Goal: Task Accomplishment & Management: Manage account settings

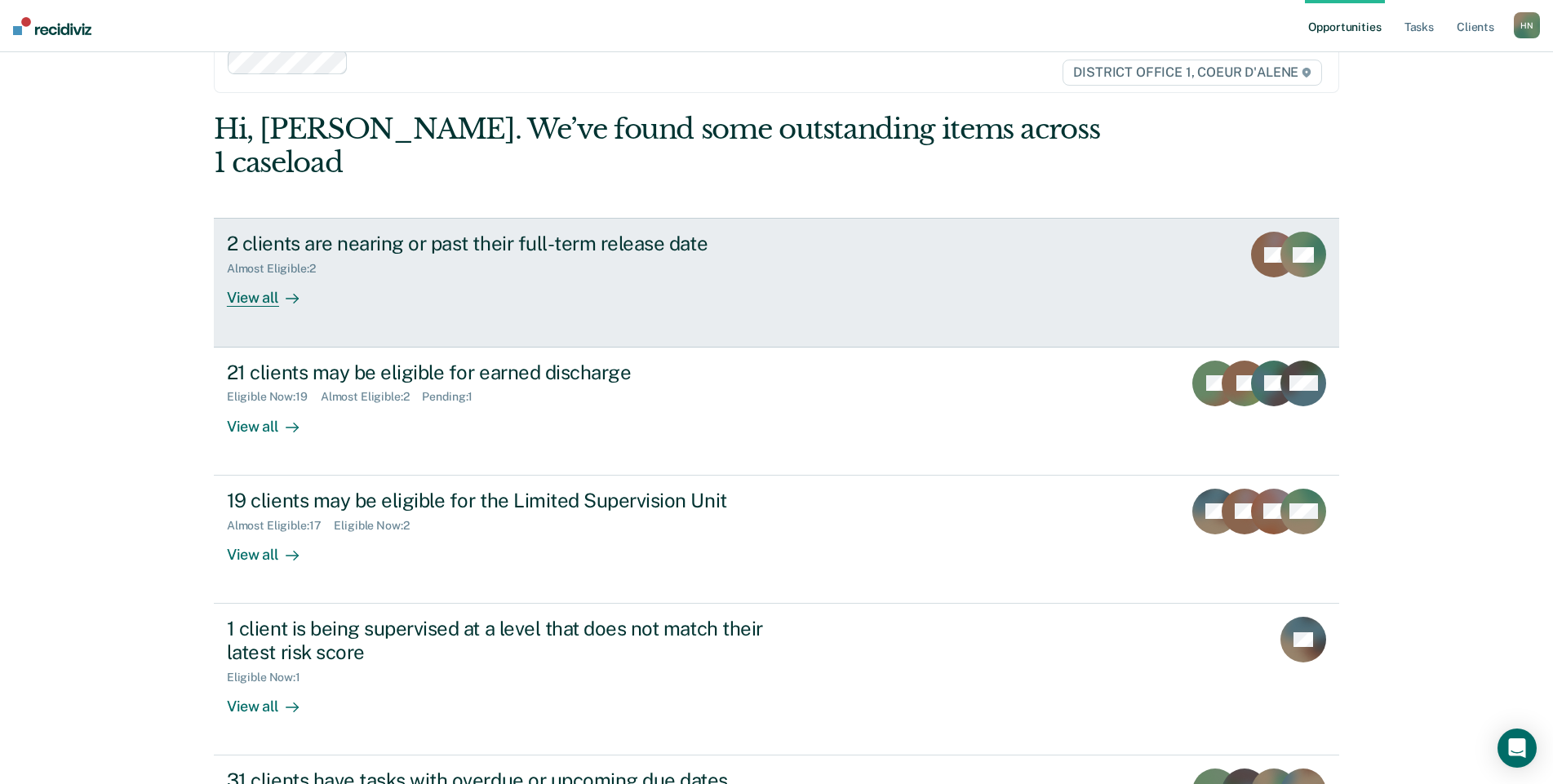
scroll to position [42, 0]
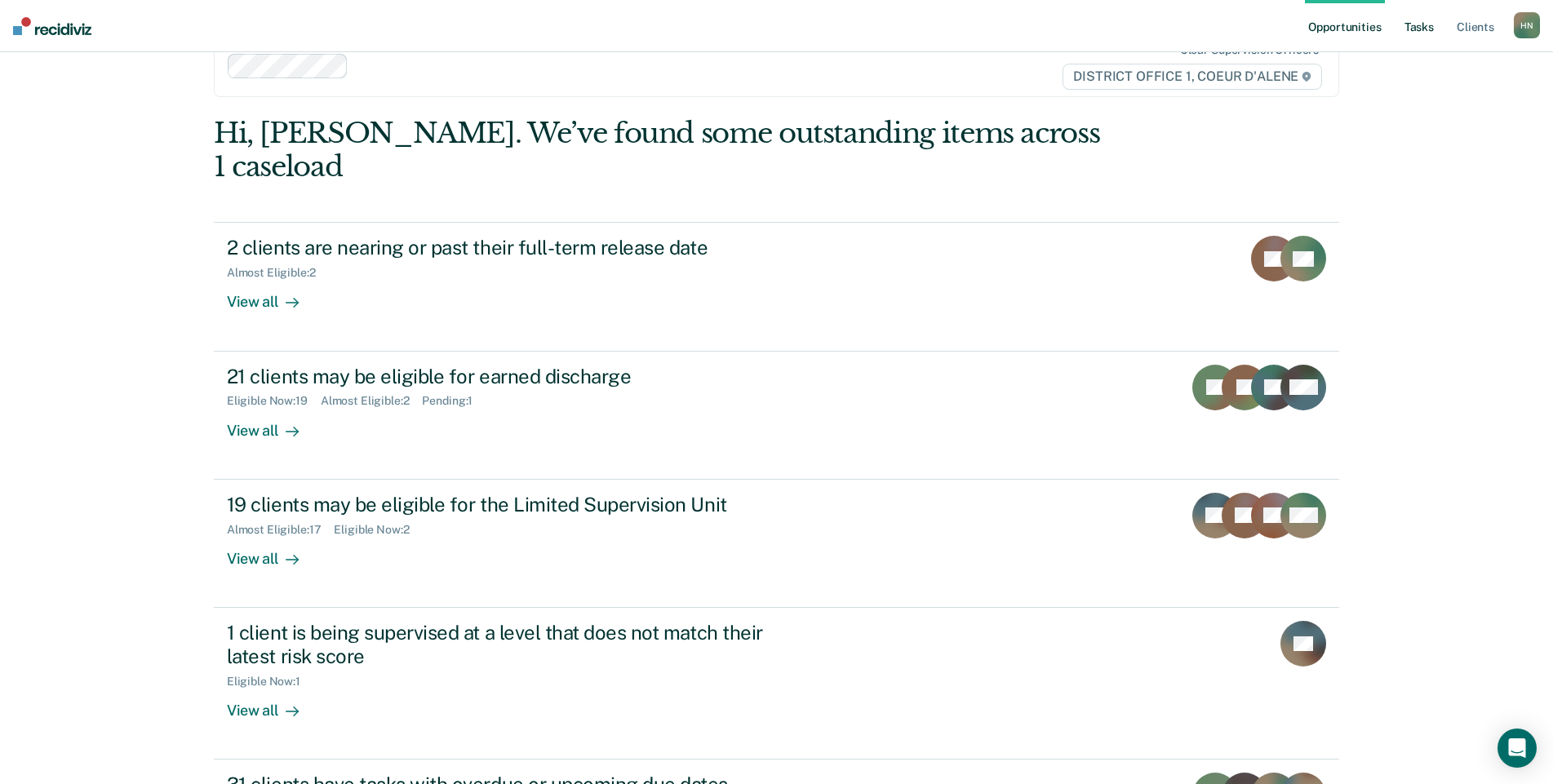
click at [1414, 29] on link "Tasks" at bounding box center [1419, 26] width 36 height 52
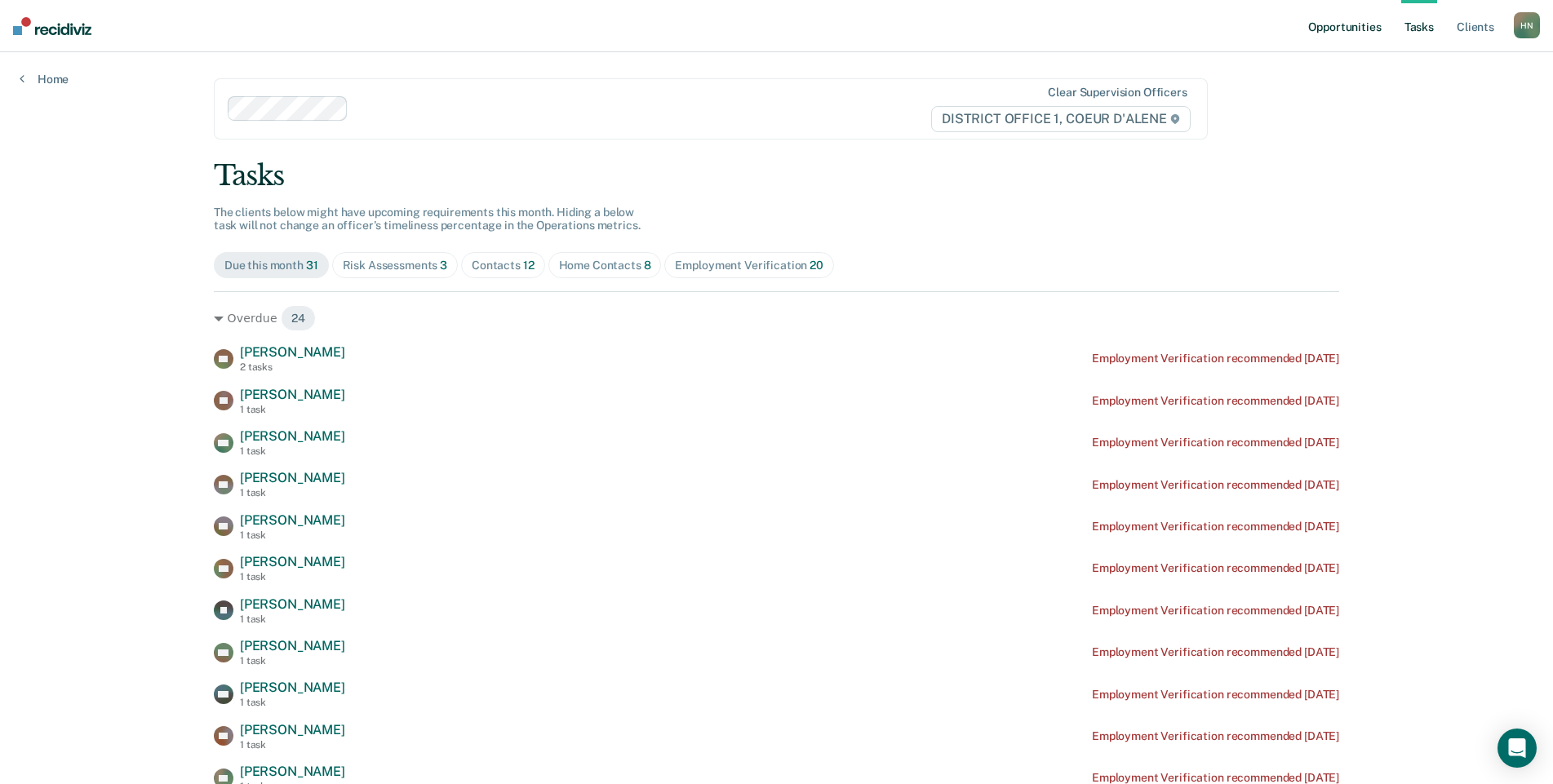
click at [1365, 23] on link "Opportunities" at bounding box center [1345, 26] width 80 height 52
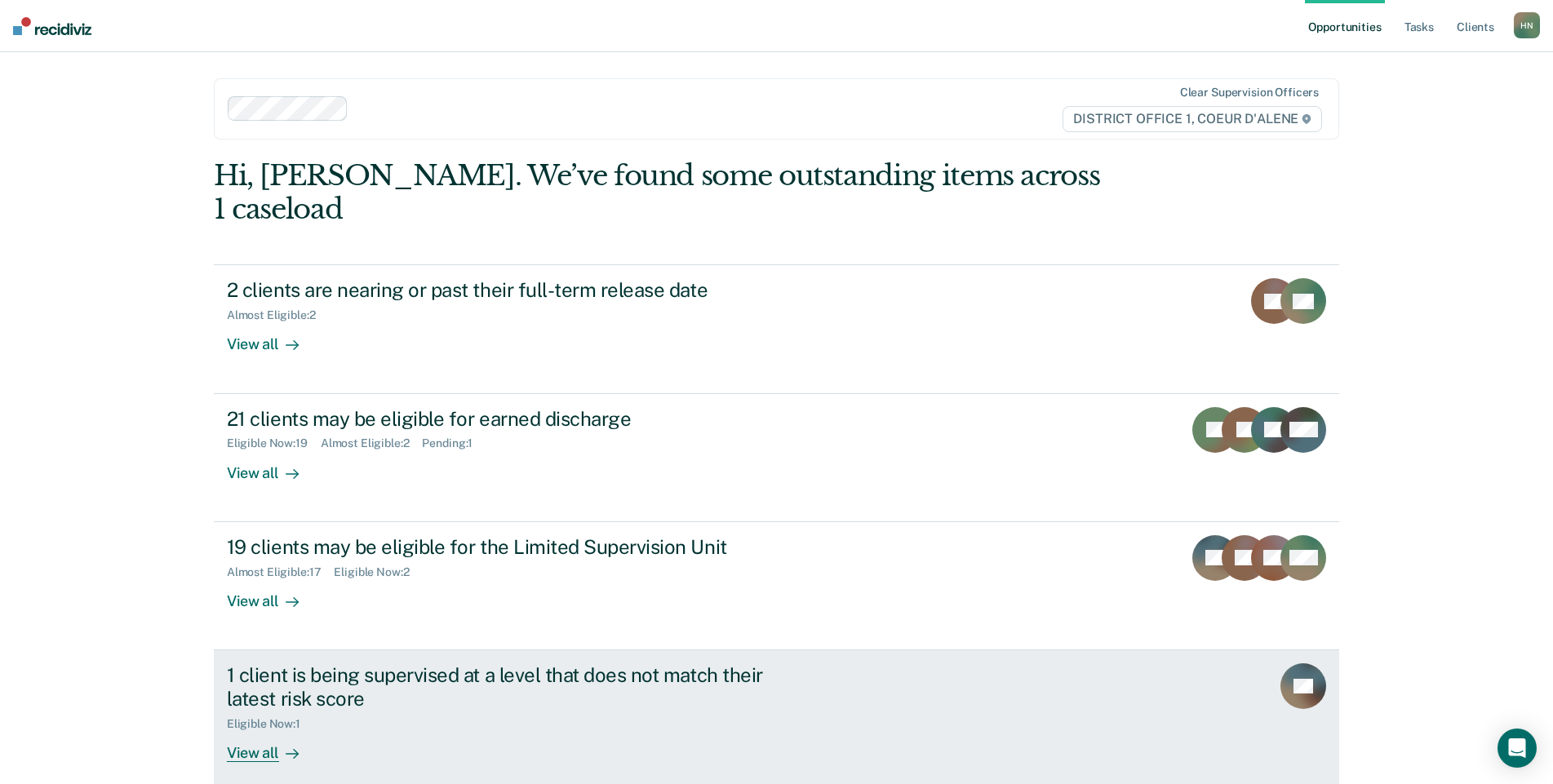
click at [410, 663] on div "1 client is being supervised at a level that does not match their latest risk s…" at bounding box center [513, 686] width 572 height 48
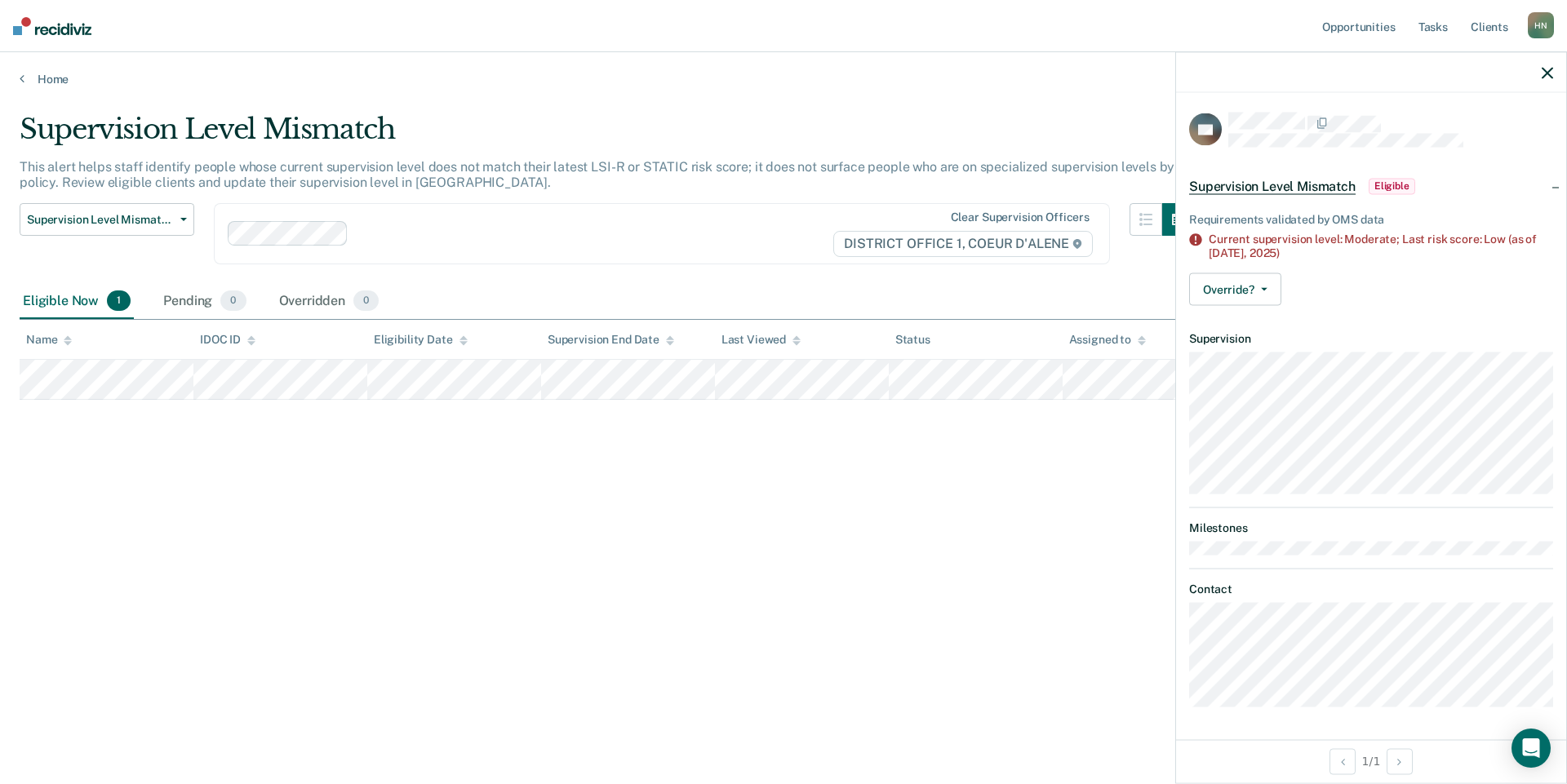
click at [1547, 70] on icon "button" at bounding box center [1546, 72] width 11 height 11
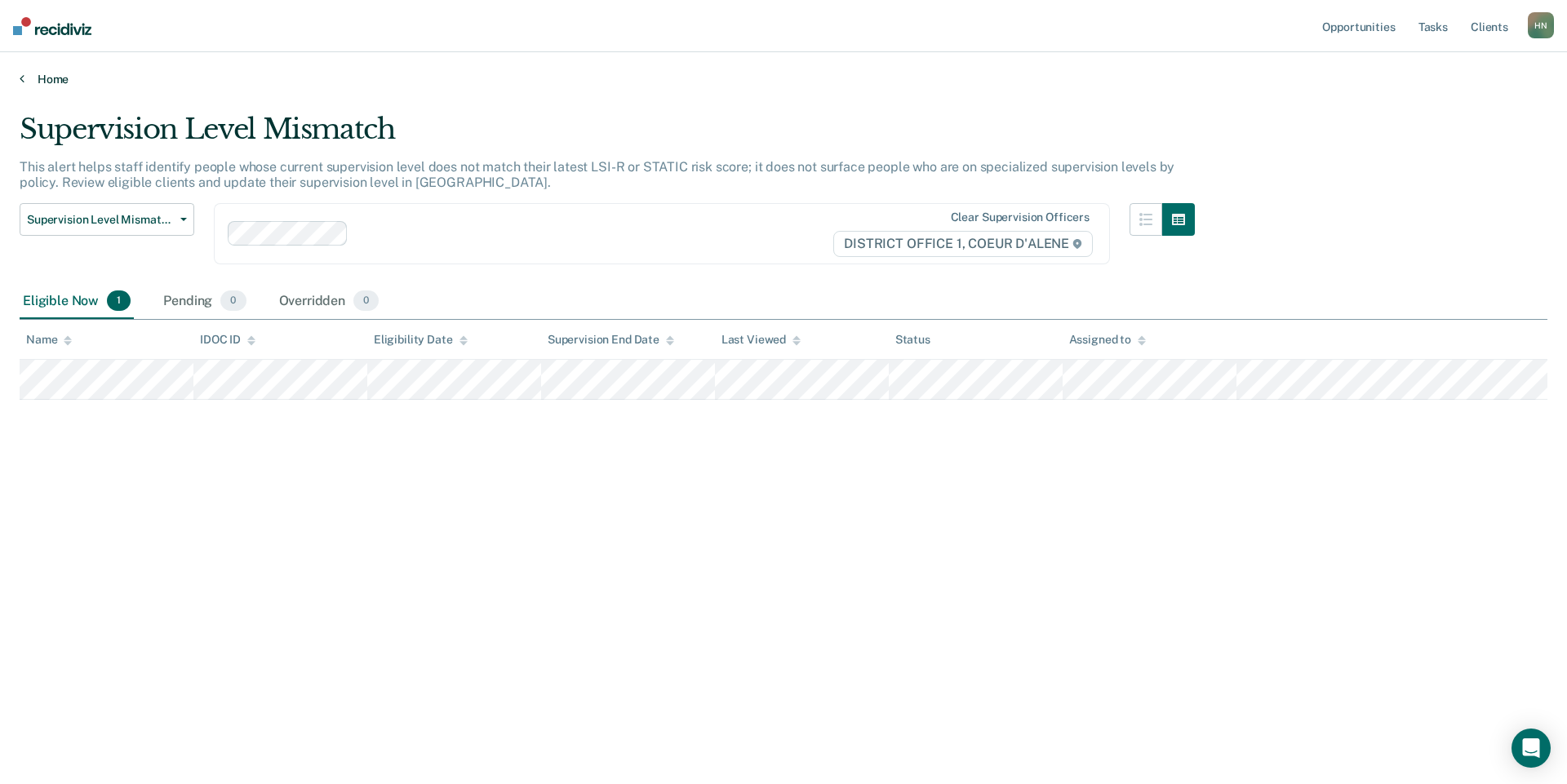
click at [41, 83] on link "Home" at bounding box center [784, 79] width 1527 height 15
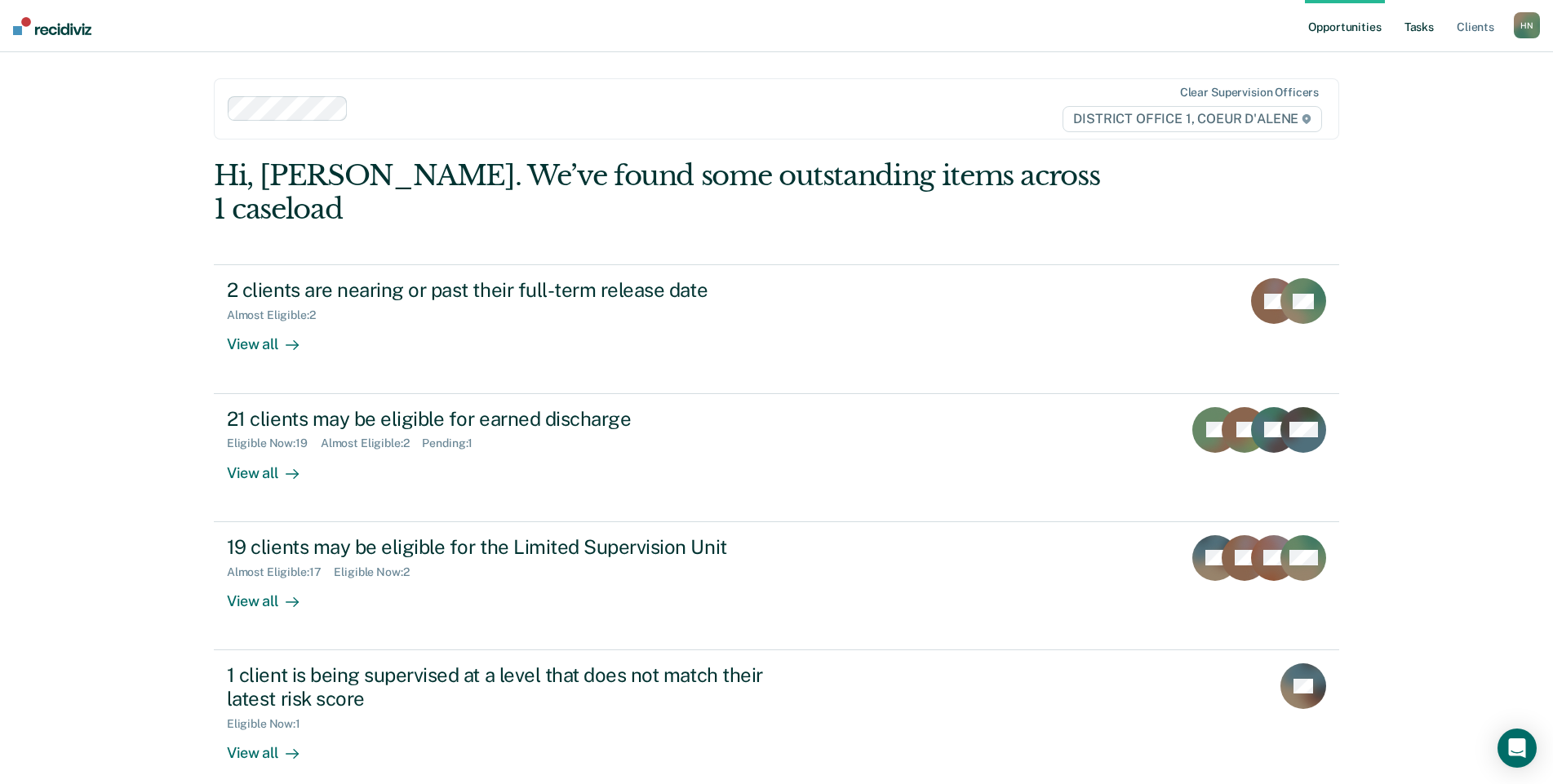
click at [1419, 34] on link "Tasks" at bounding box center [1419, 26] width 36 height 52
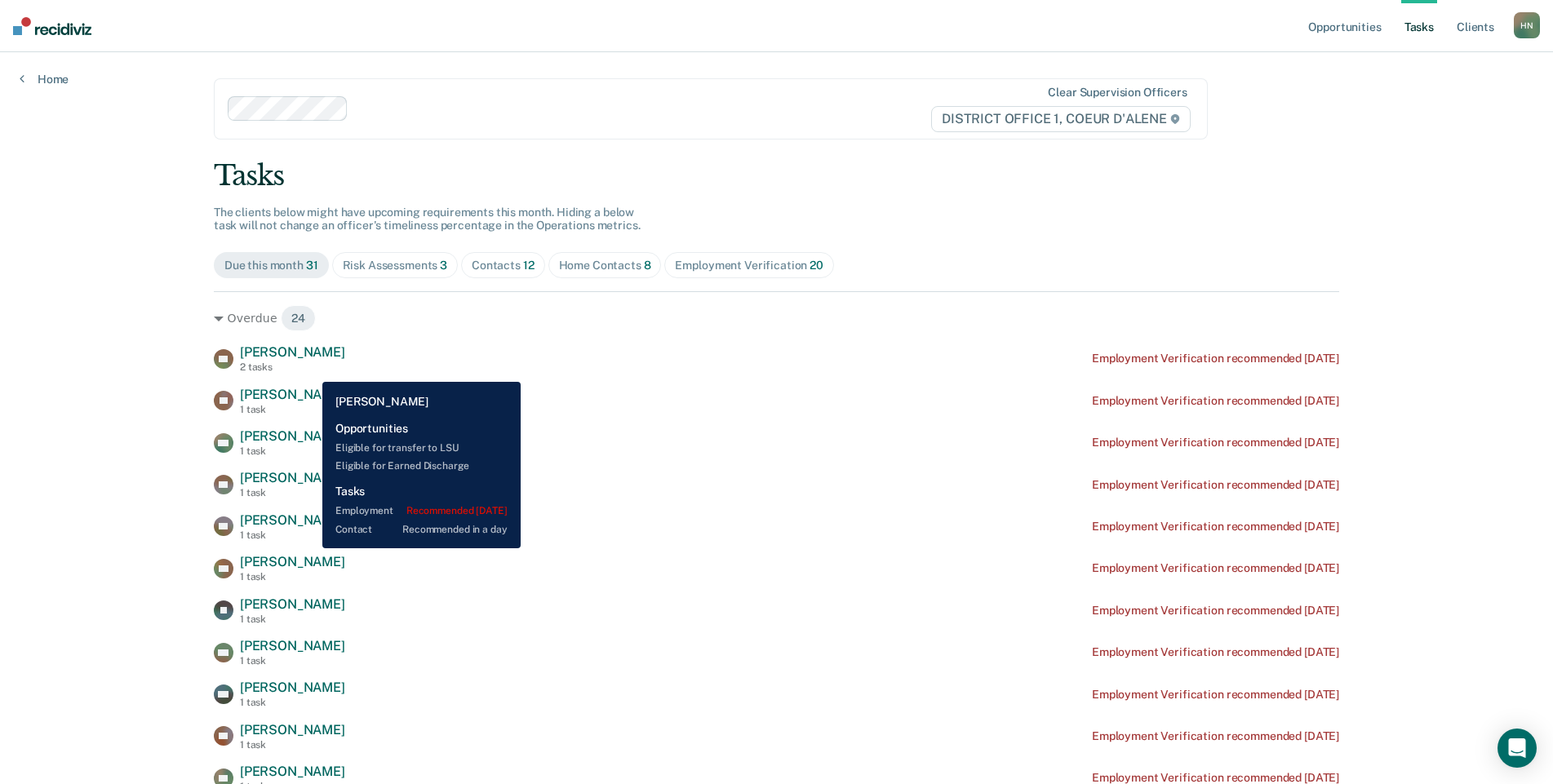
click at [310, 369] on div "SD [PERSON_NAME] 2 tasks Employment Verification recommended [DATE]" at bounding box center [776, 358] width 1125 height 29
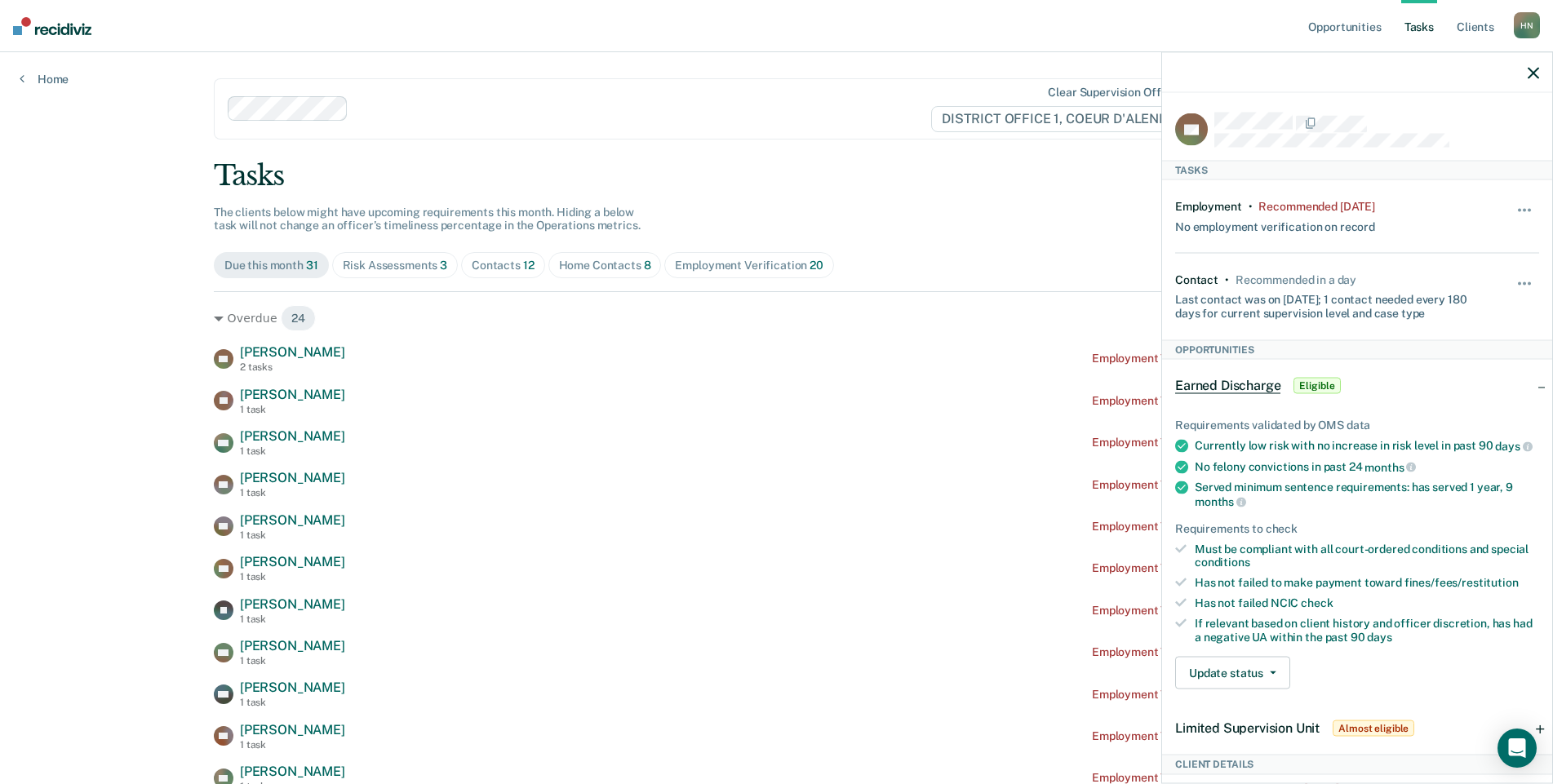
click at [1535, 68] on icon "button" at bounding box center [1532, 72] width 11 height 11
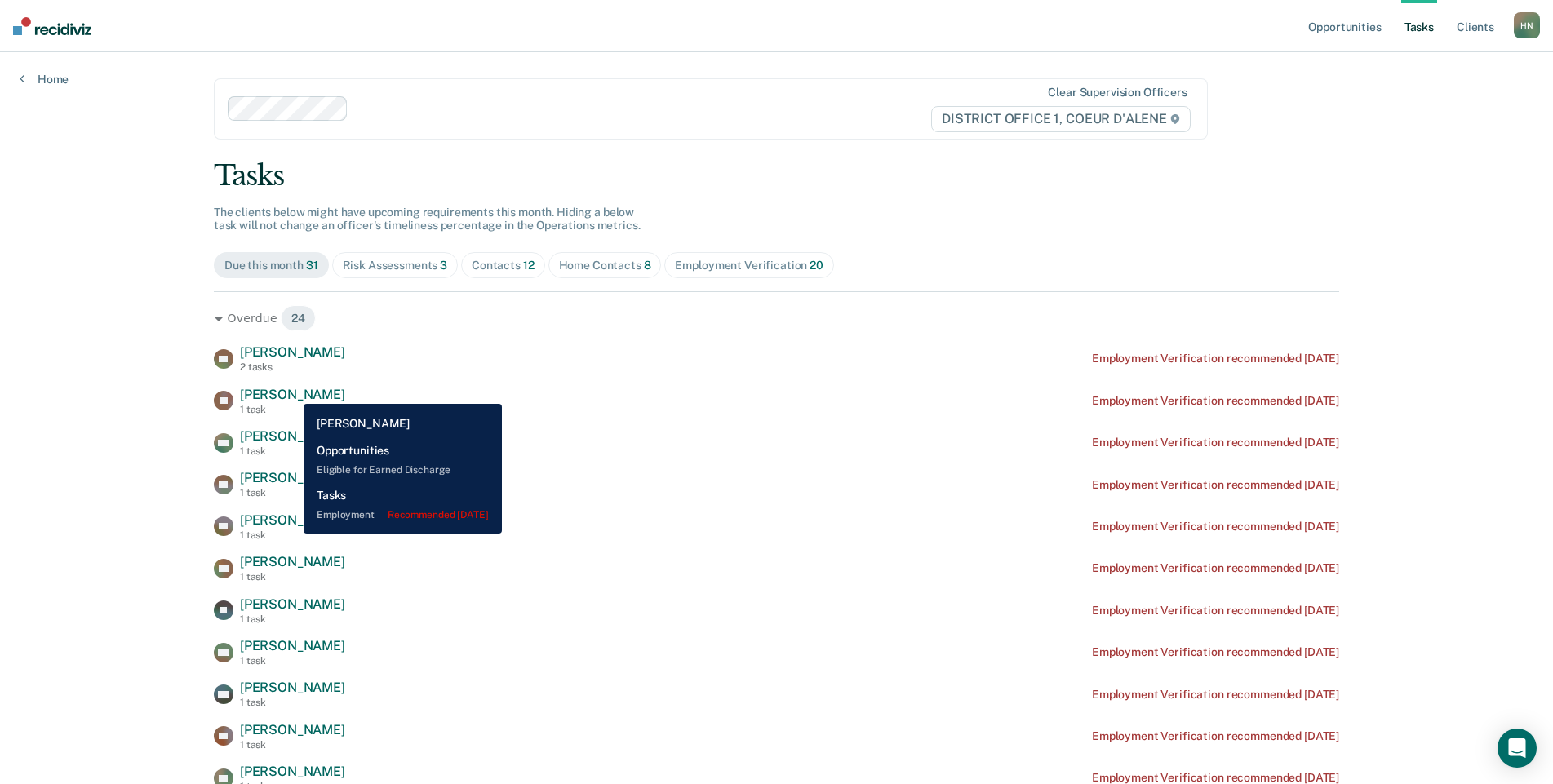
click at [291, 392] on span "[PERSON_NAME]" at bounding box center [292, 394] width 105 height 16
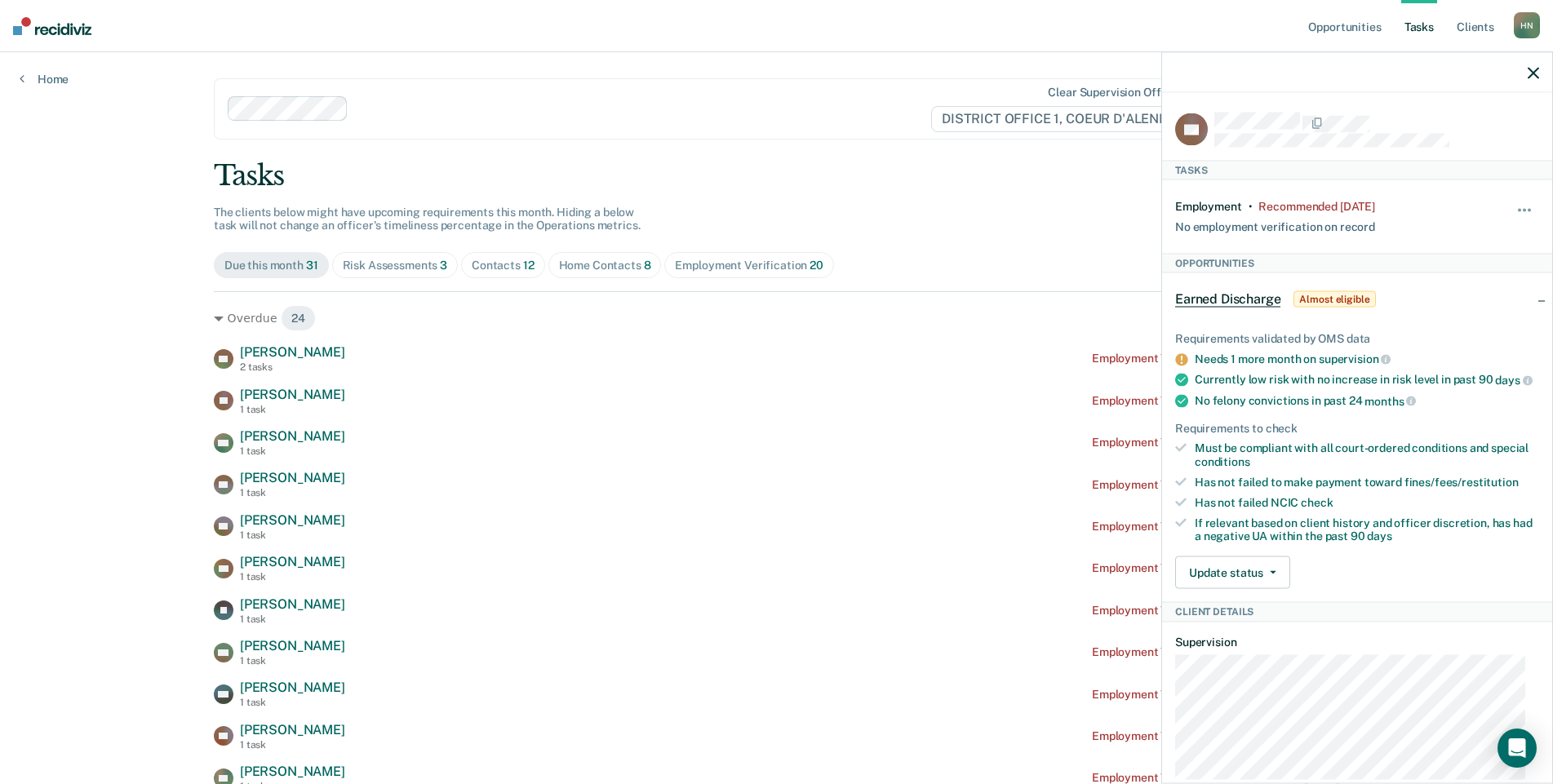
click at [1536, 75] on icon "button" at bounding box center [1532, 72] width 11 height 11
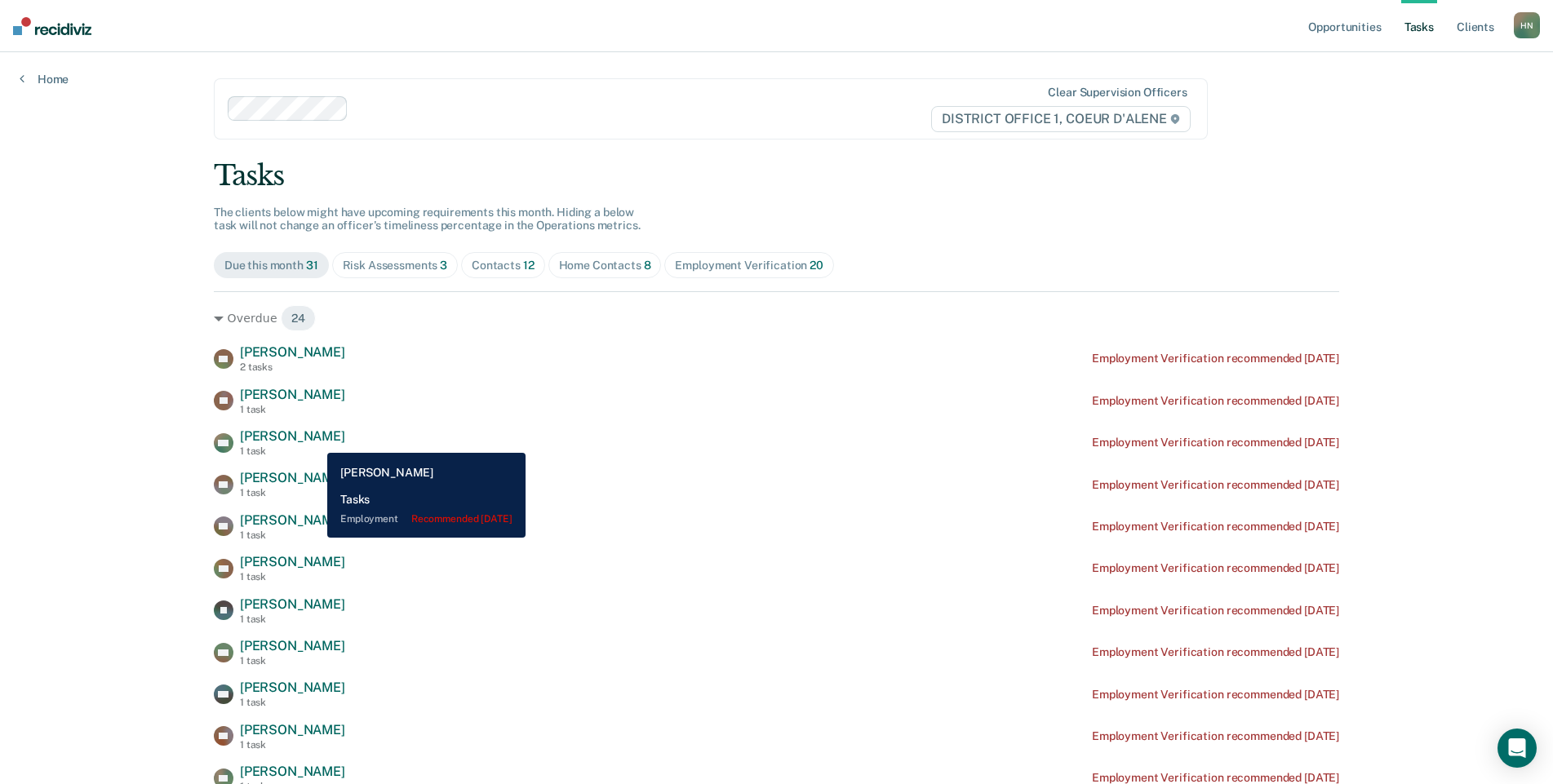
click at [315, 441] on span "[PERSON_NAME]" at bounding box center [292, 436] width 105 height 16
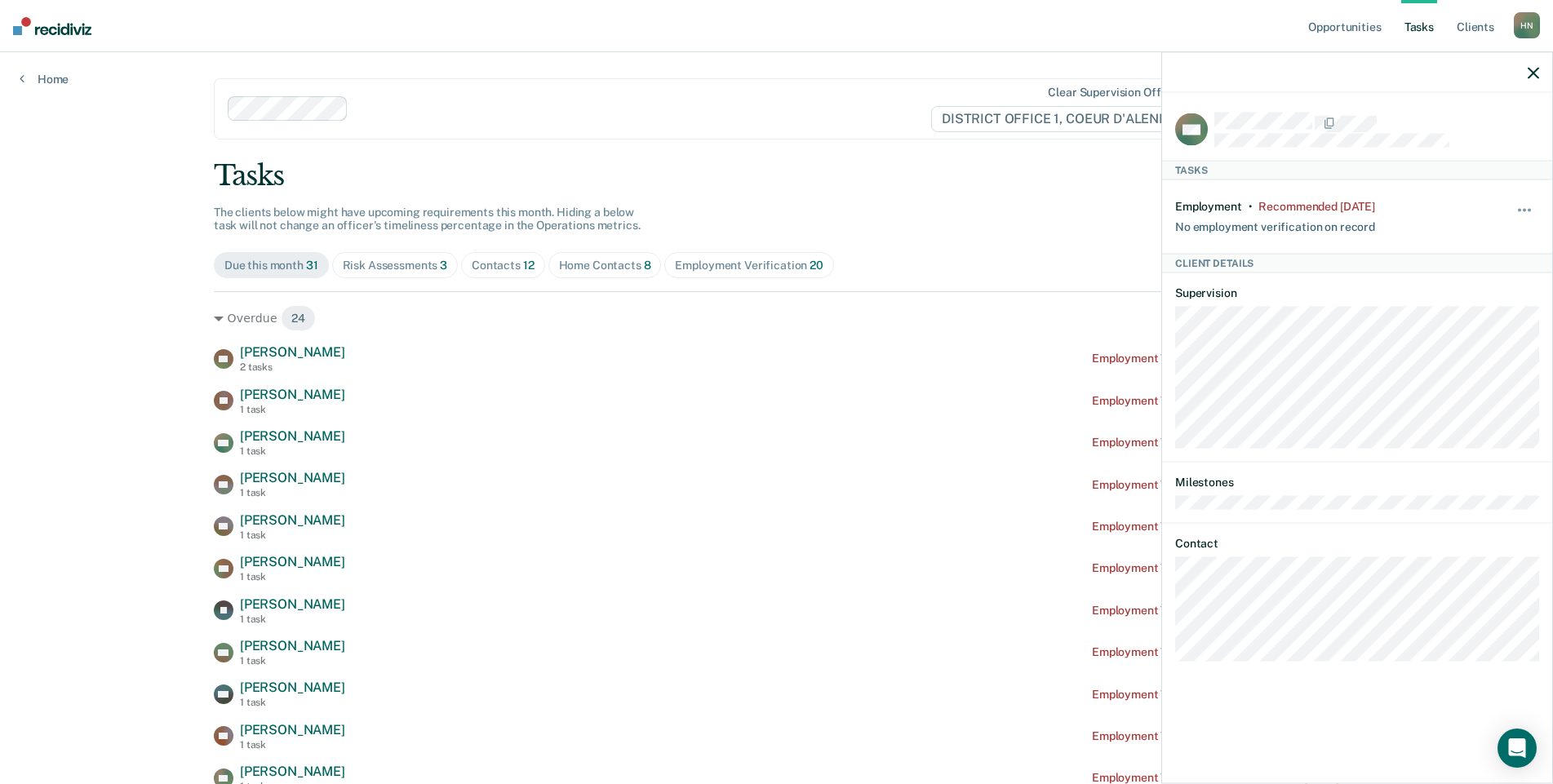
click at [1533, 72] on icon "button" at bounding box center [1532, 72] width 11 height 11
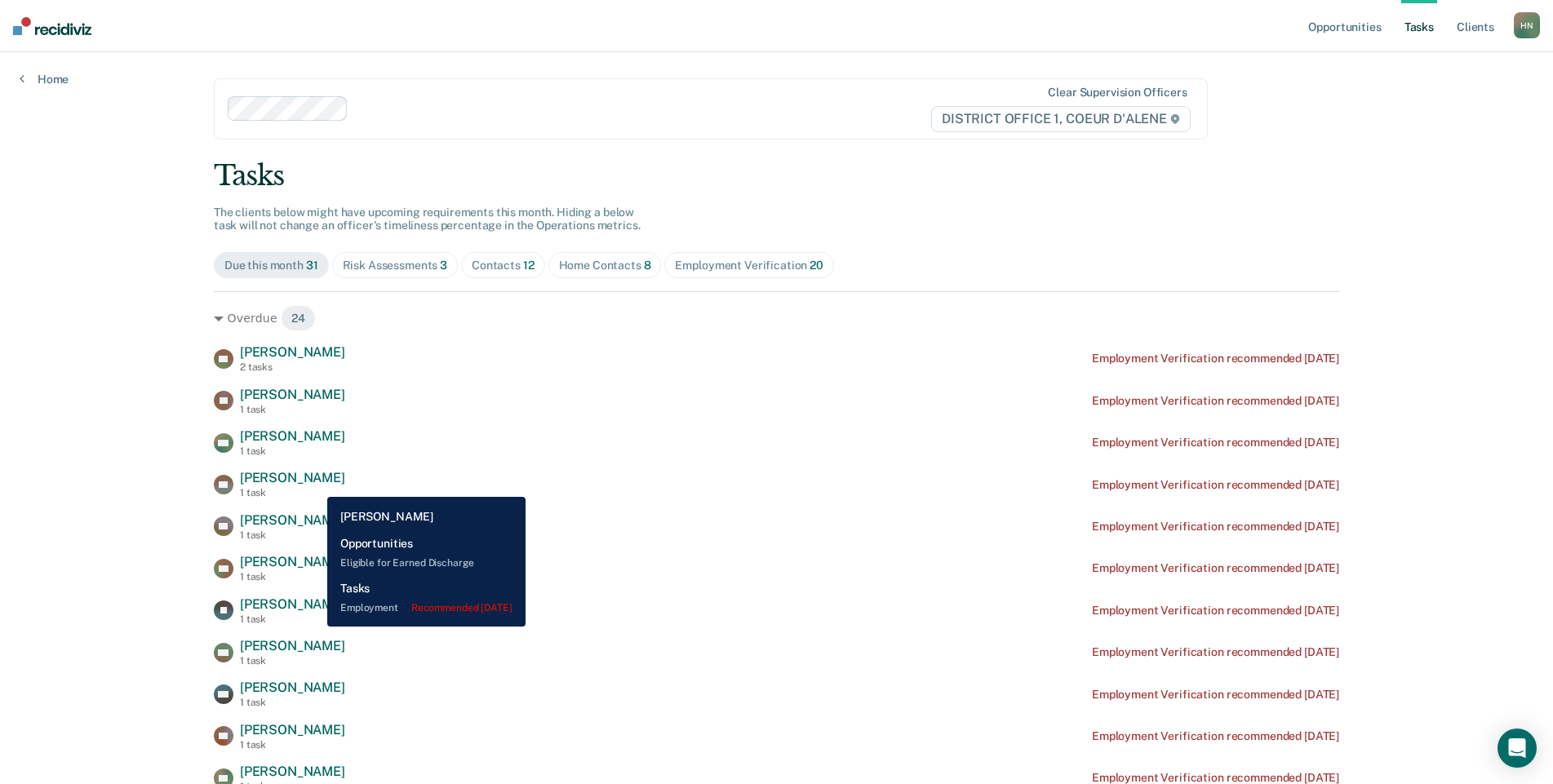
click at [315, 484] on span "[PERSON_NAME]" at bounding box center [292, 477] width 105 height 16
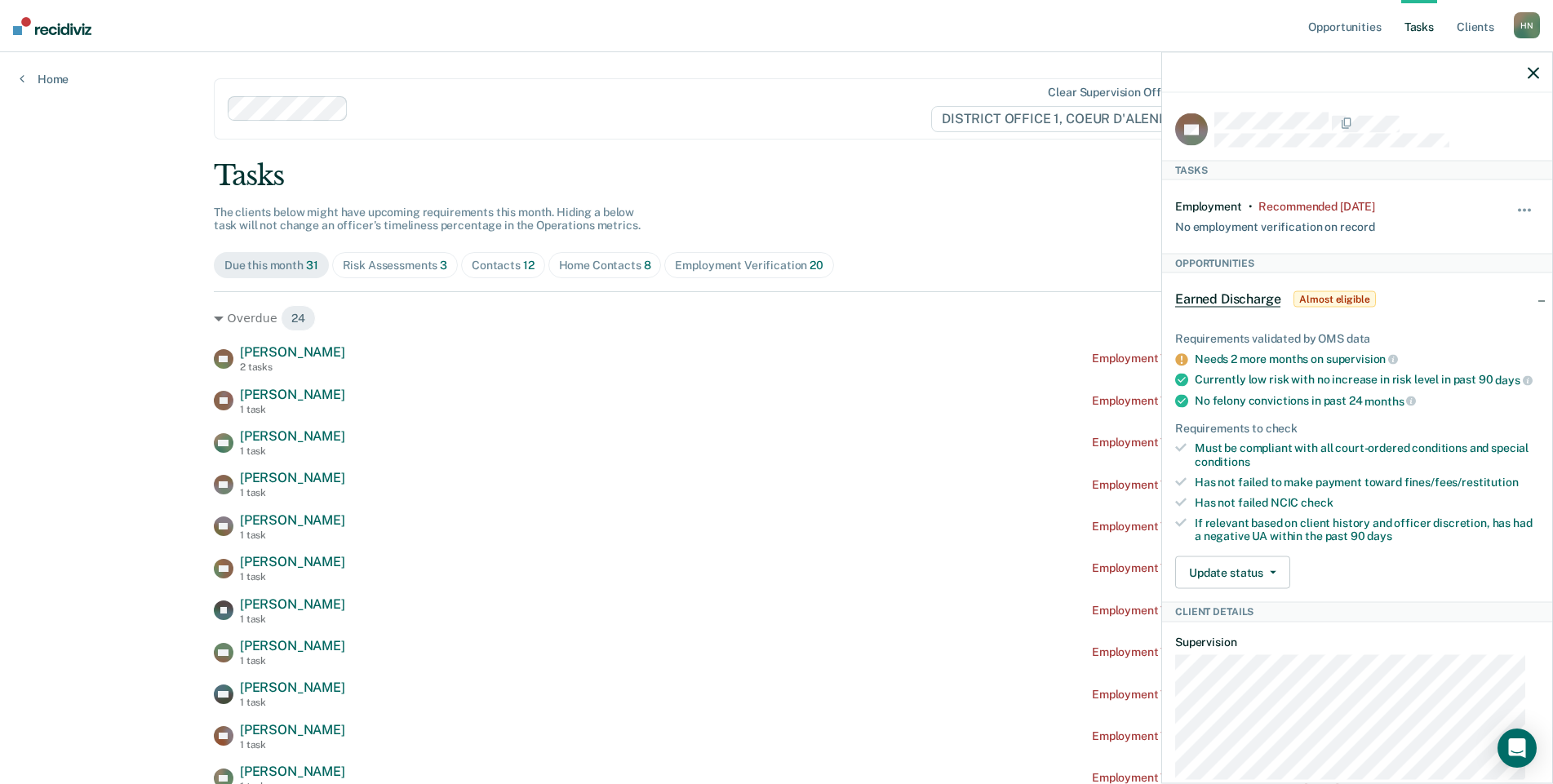
click at [1536, 70] on icon "button" at bounding box center [1532, 72] width 11 height 11
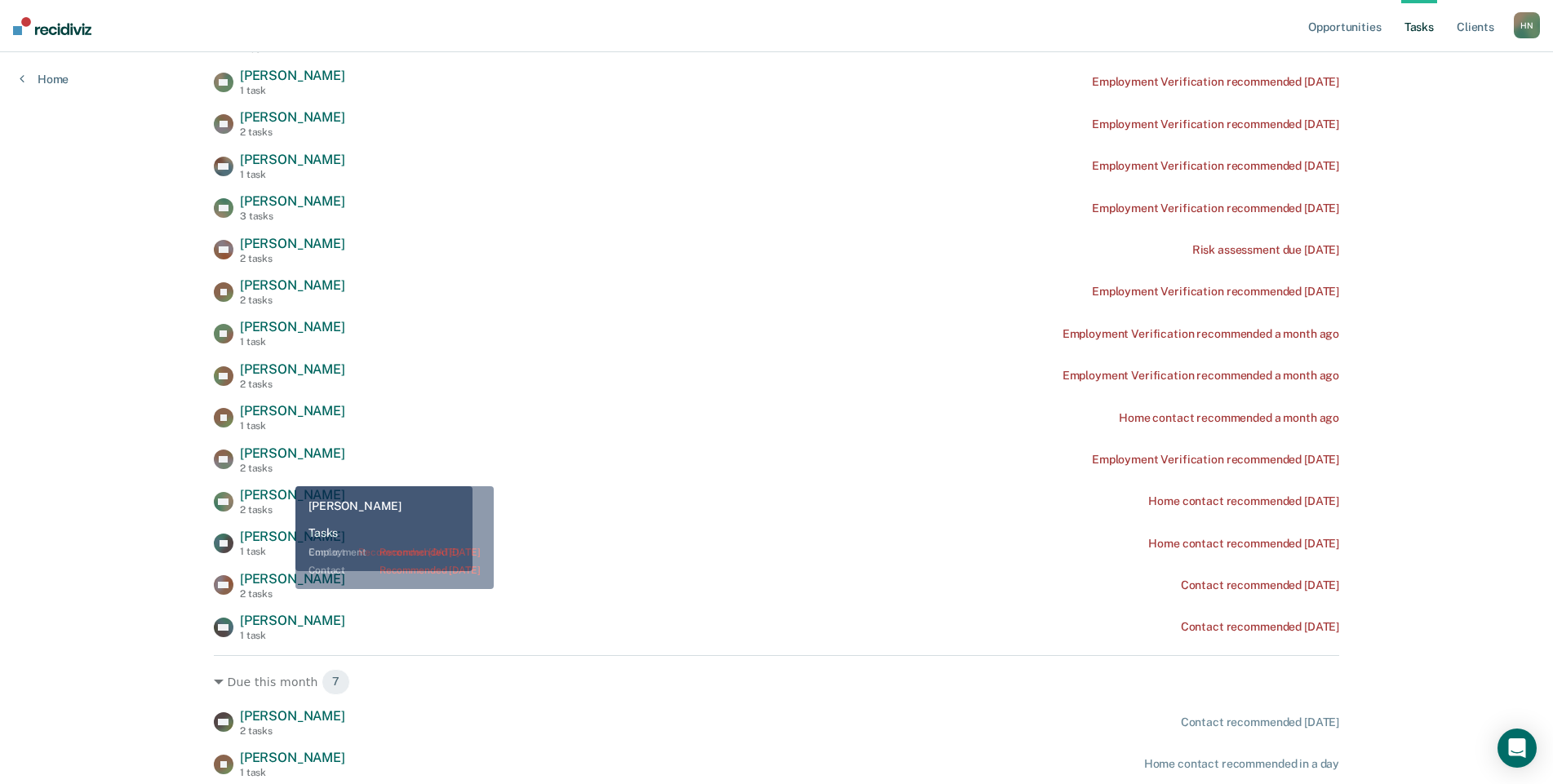
scroll to position [695, 0]
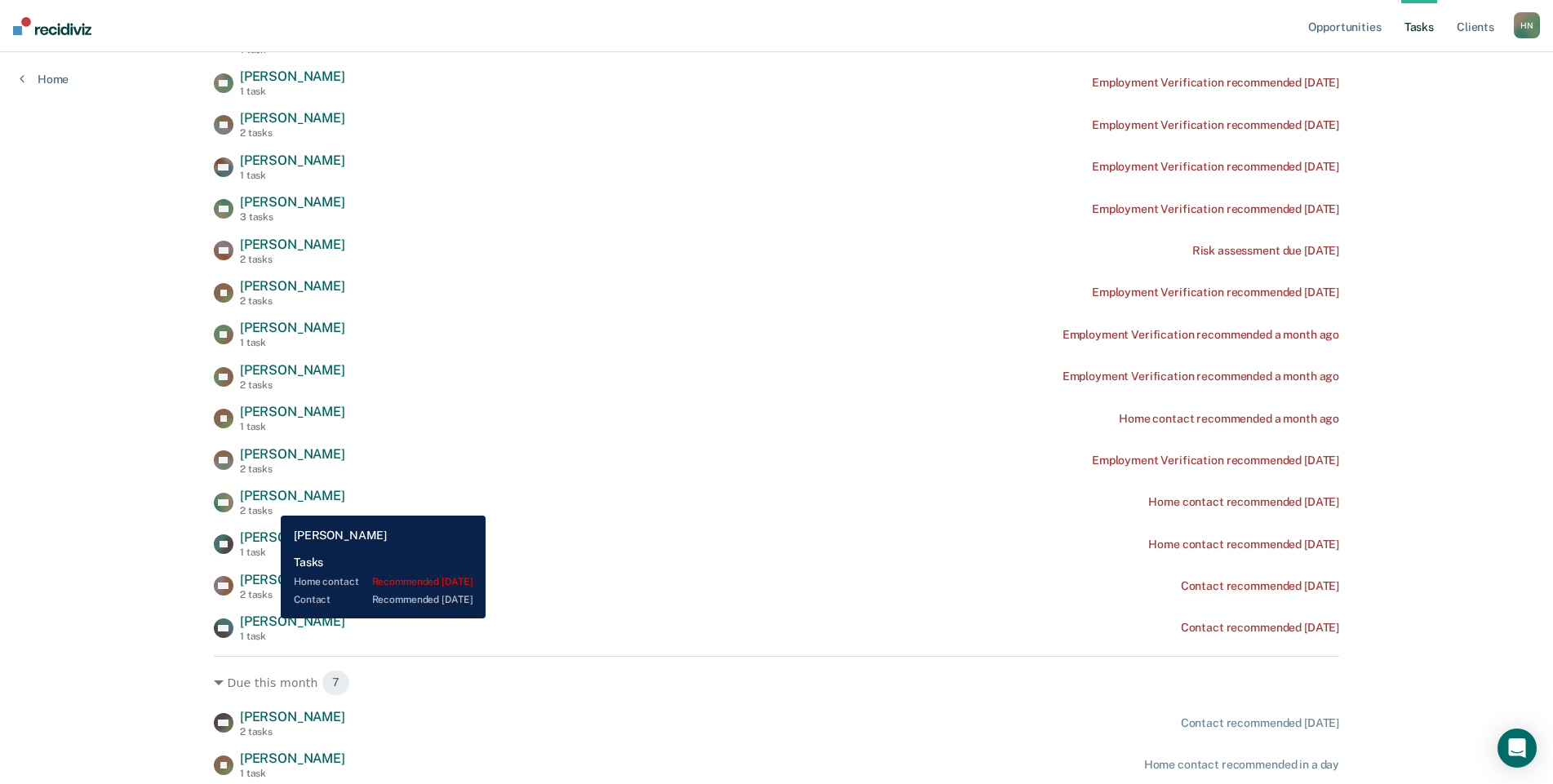
click at [268, 503] on span "[PERSON_NAME]" at bounding box center [292, 495] width 105 height 16
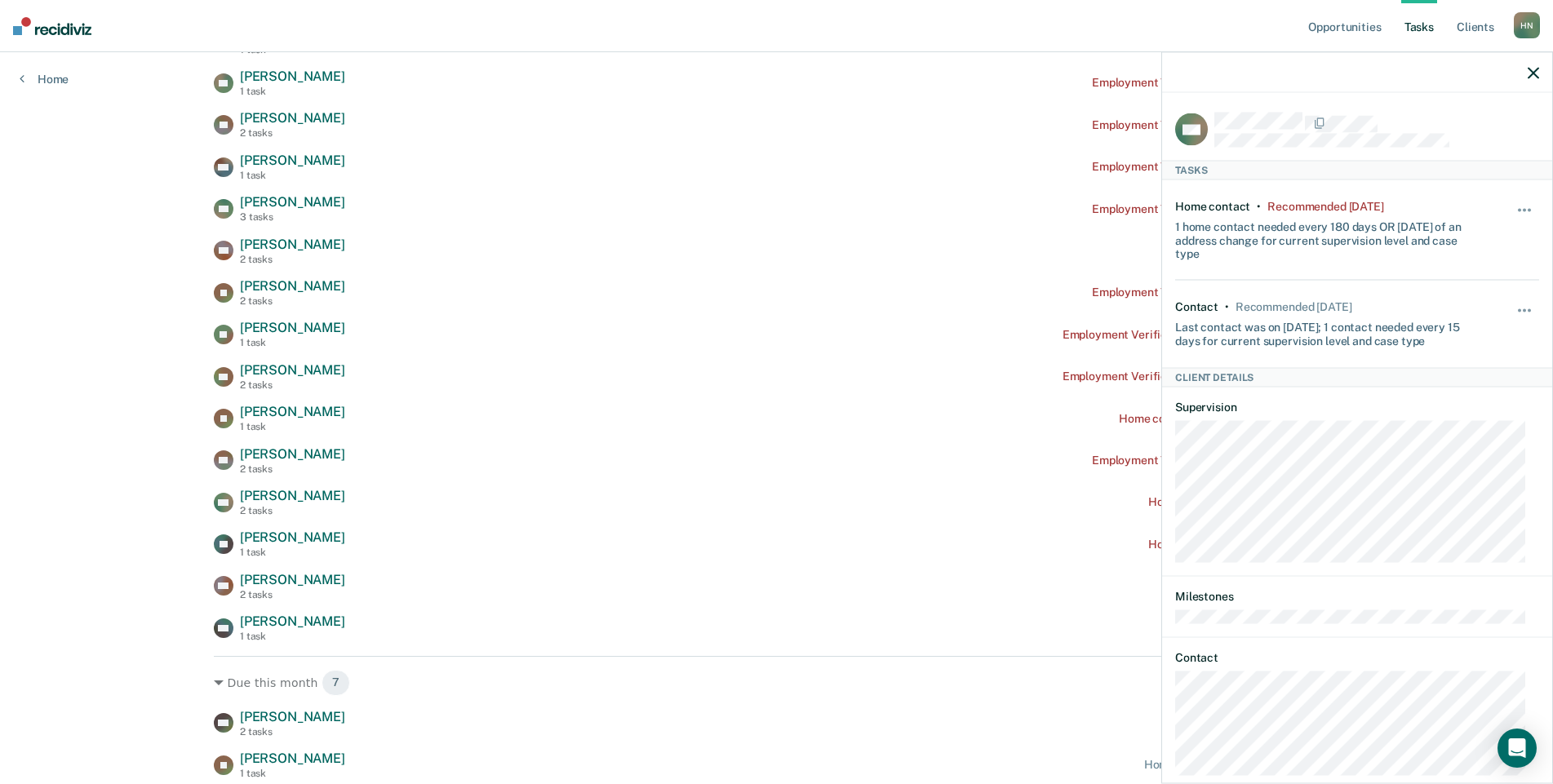
click at [1528, 70] on icon "button" at bounding box center [1532, 72] width 11 height 11
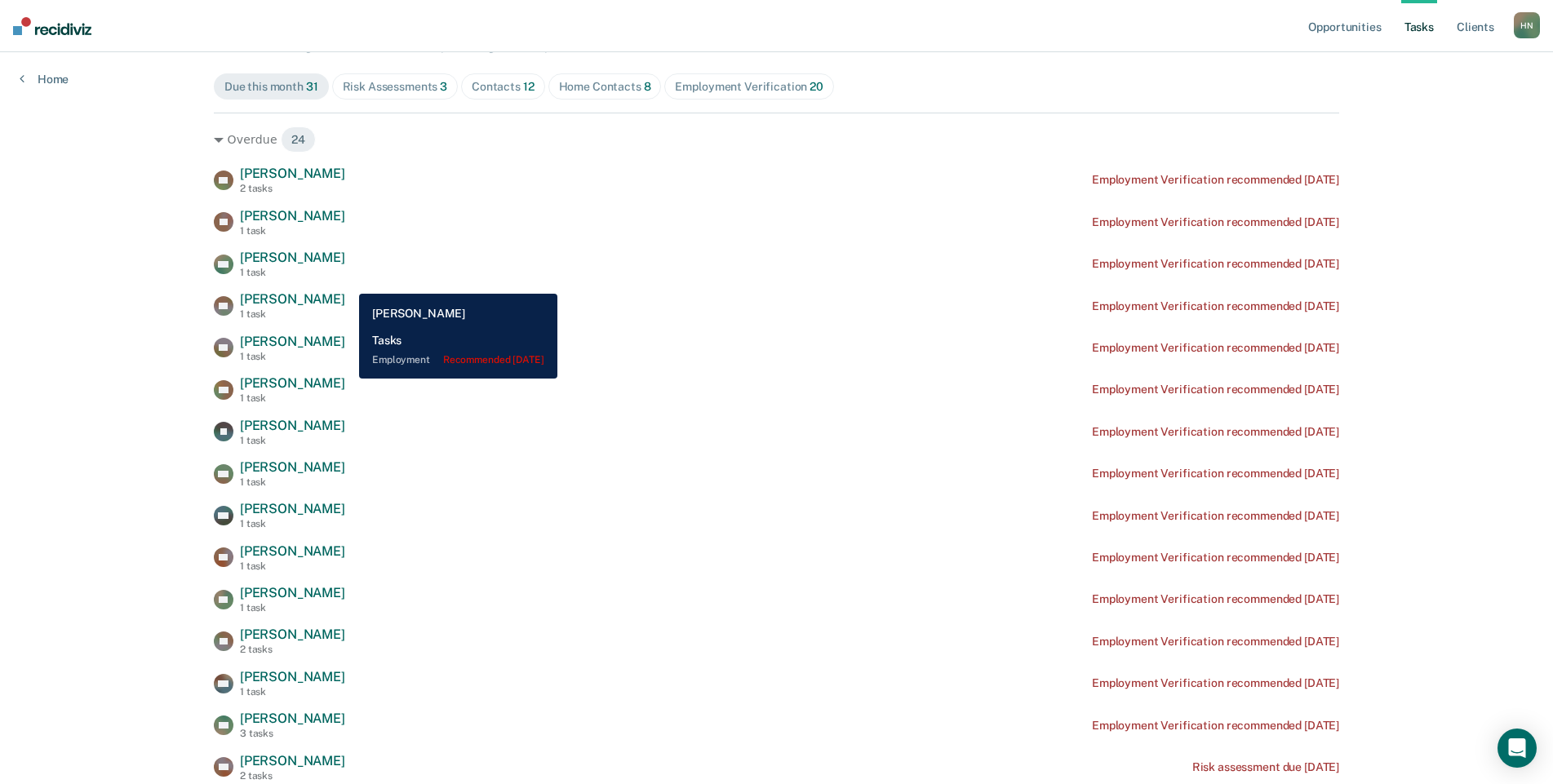
scroll to position [175, 0]
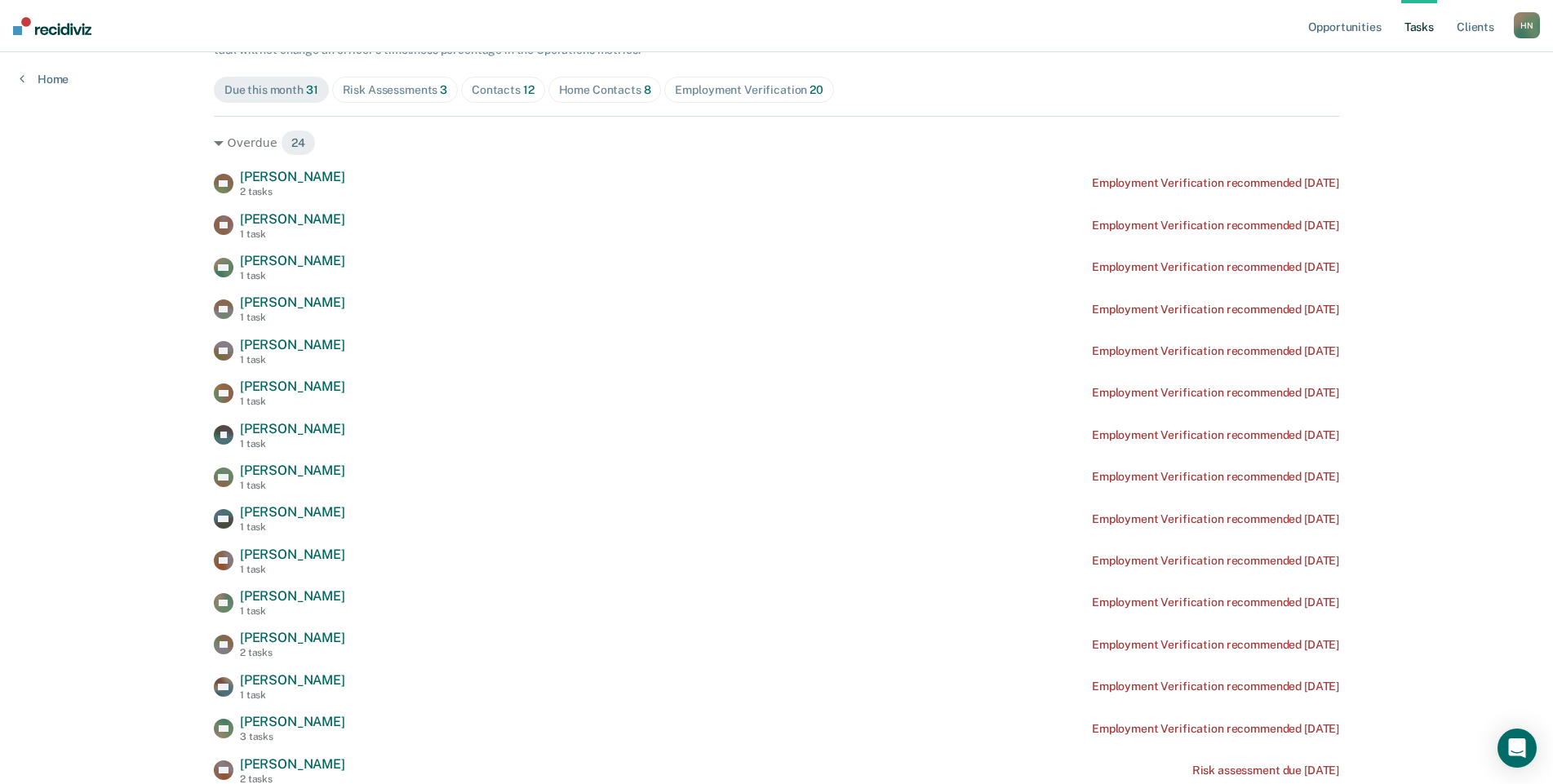
click at [395, 92] on div "Risk Assessments 3" at bounding box center [395, 90] width 105 height 14
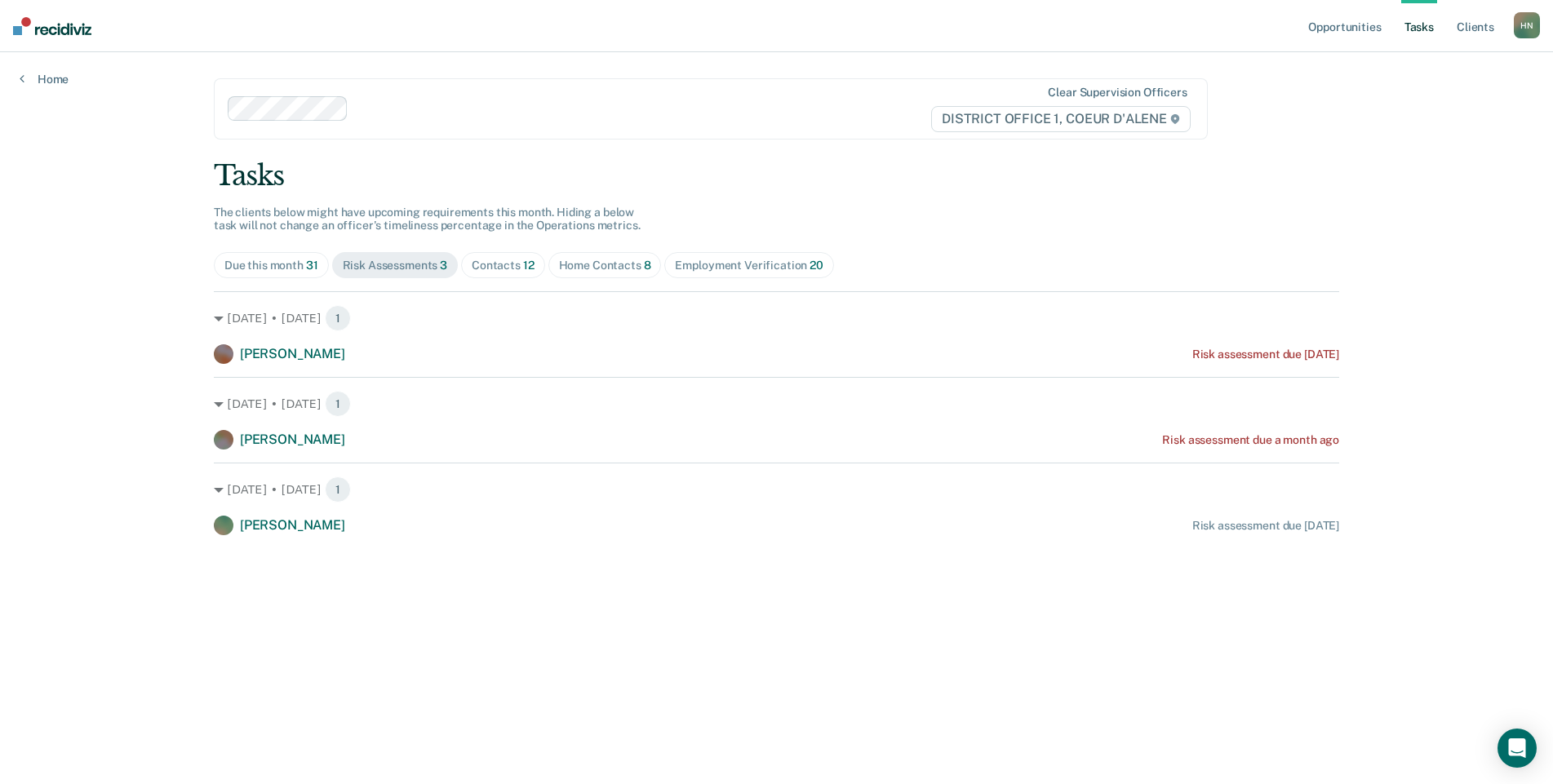
scroll to position [0, 0]
click at [513, 263] on div "Contacts 12" at bounding box center [504, 265] width 63 height 14
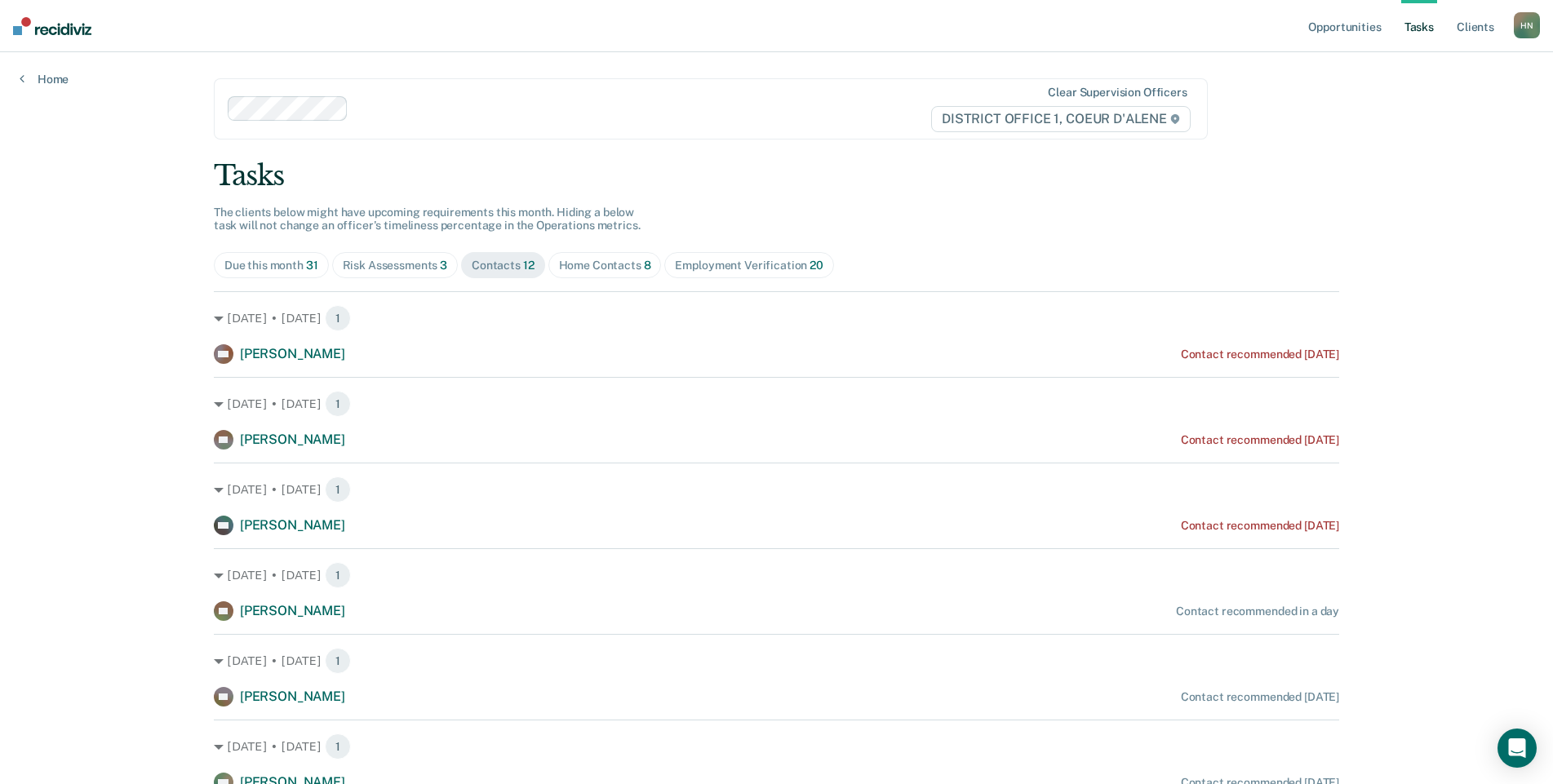
click at [583, 269] on div "Home Contacts 8" at bounding box center [604, 265] width 93 height 14
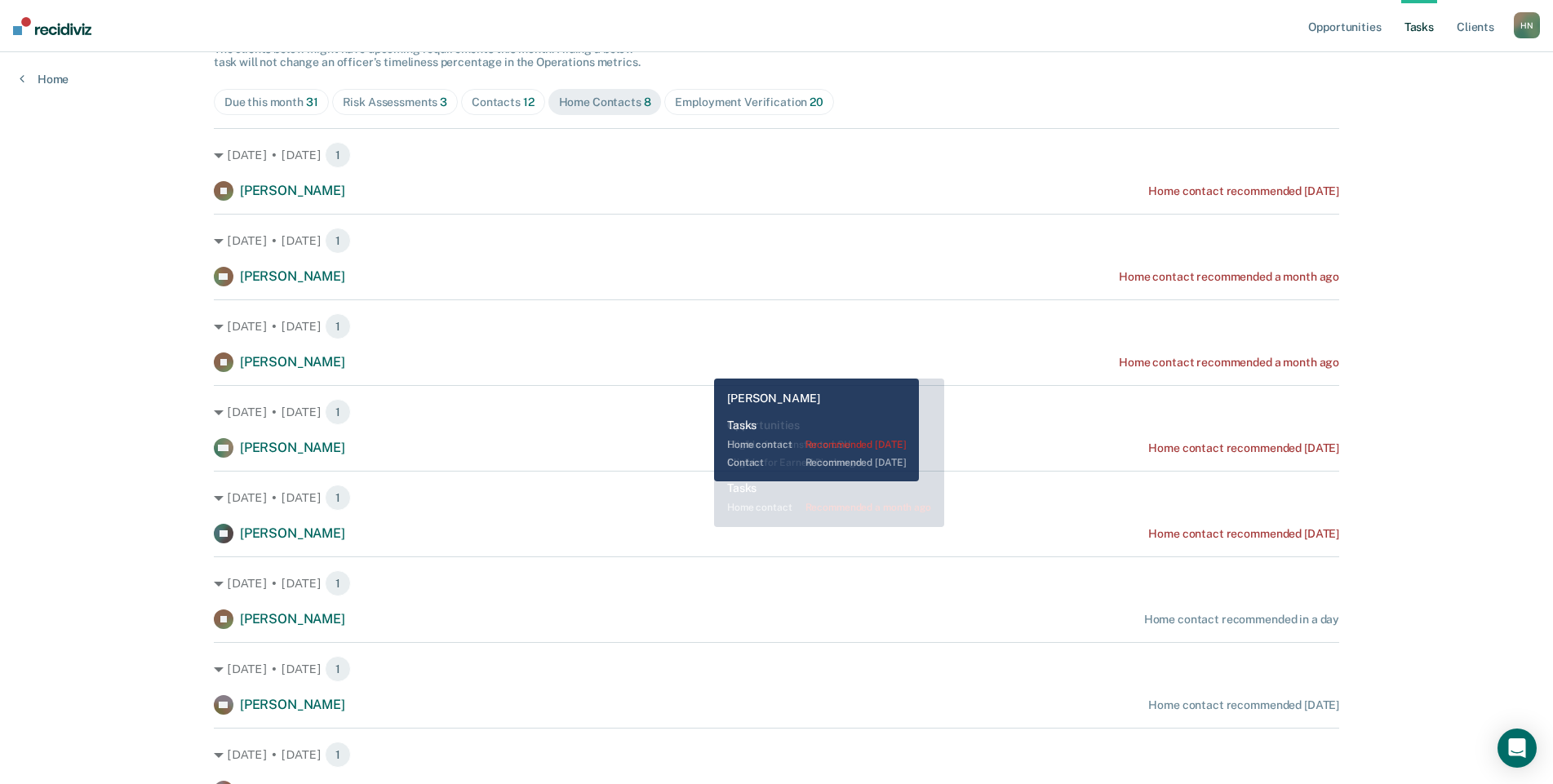
scroll to position [163, 0]
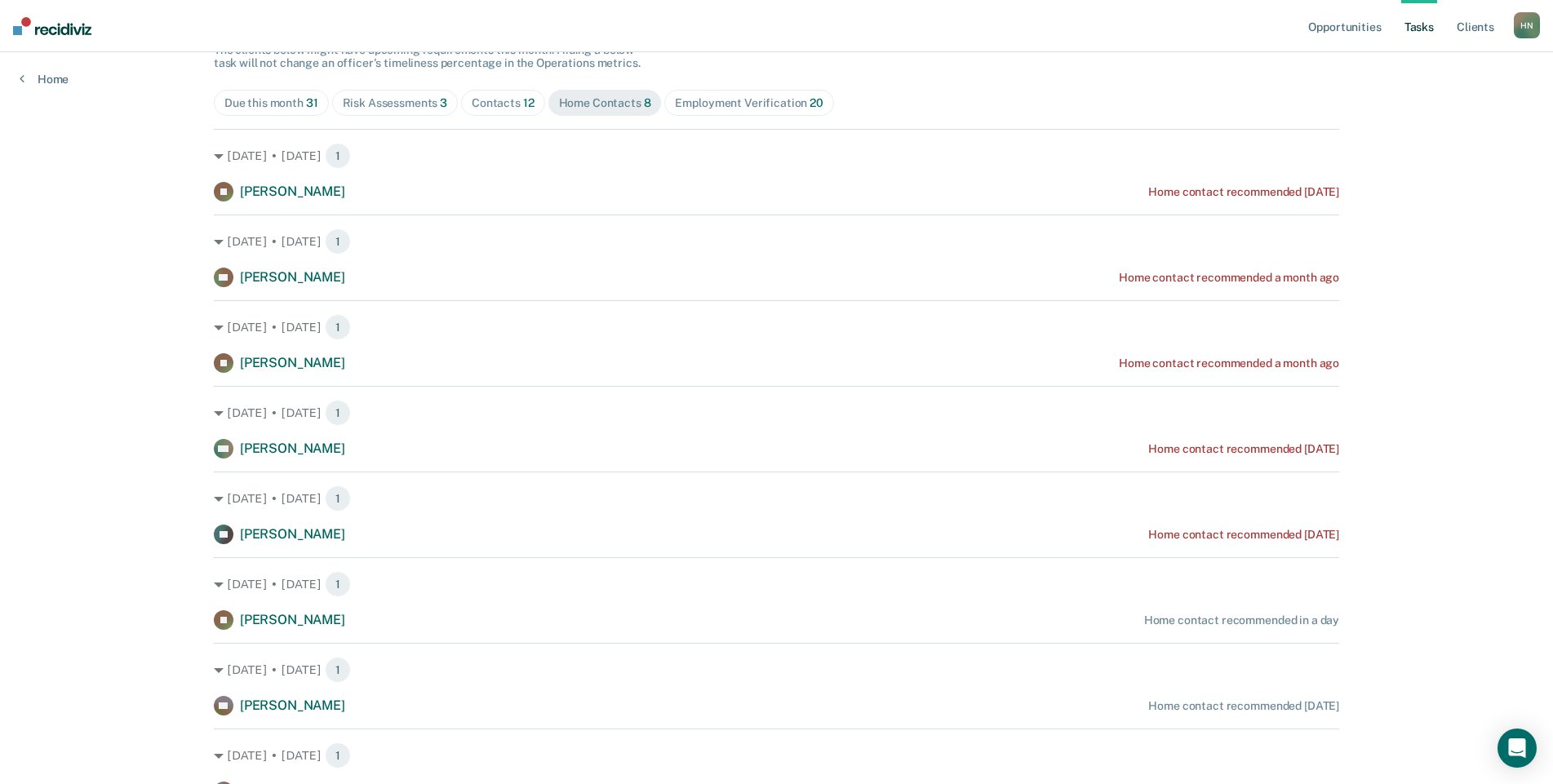
click at [710, 112] on span "Employment Verification 20" at bounding box center [748, 103] width 169 height 26
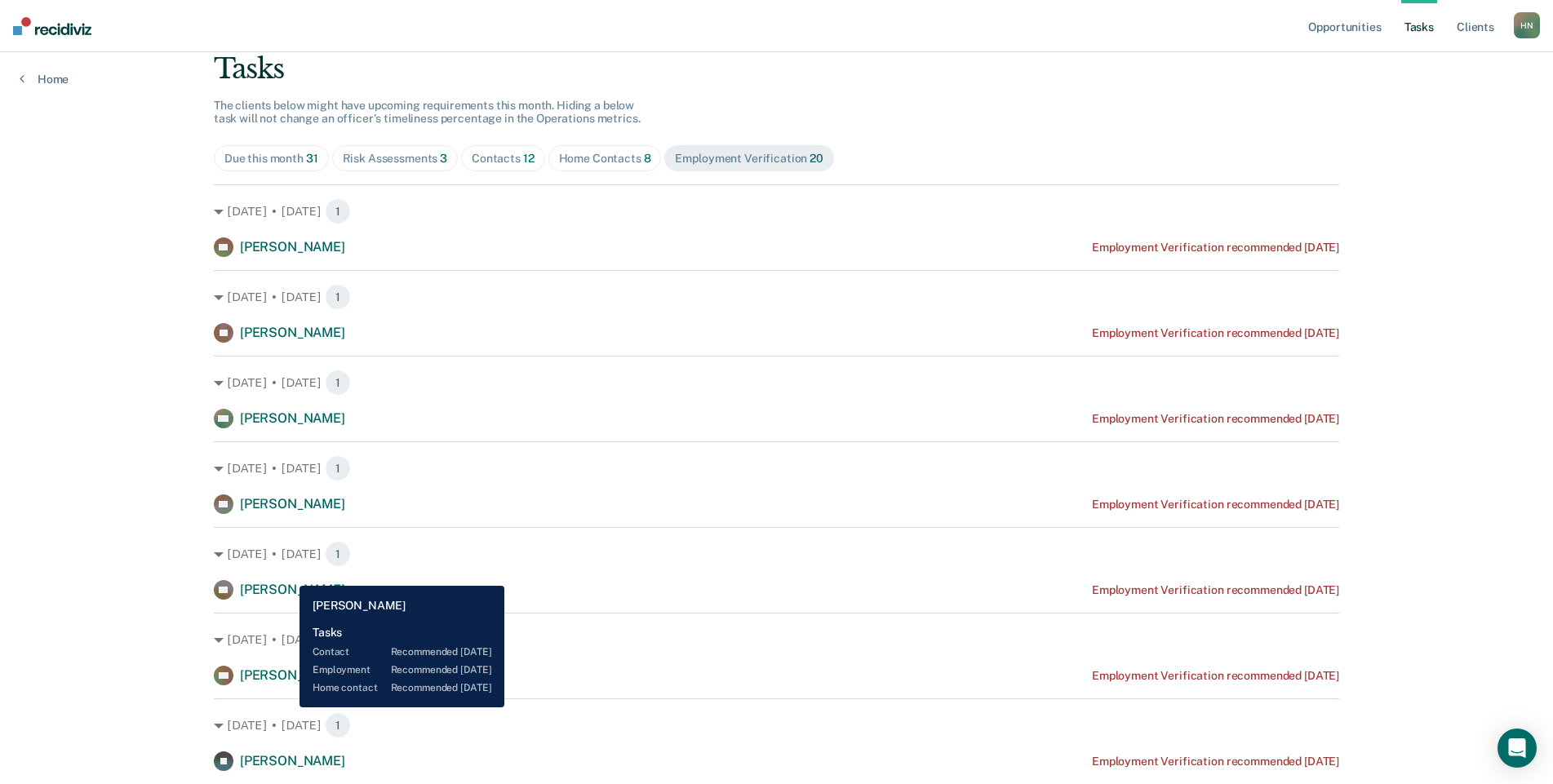
scroll to position [0, 0]
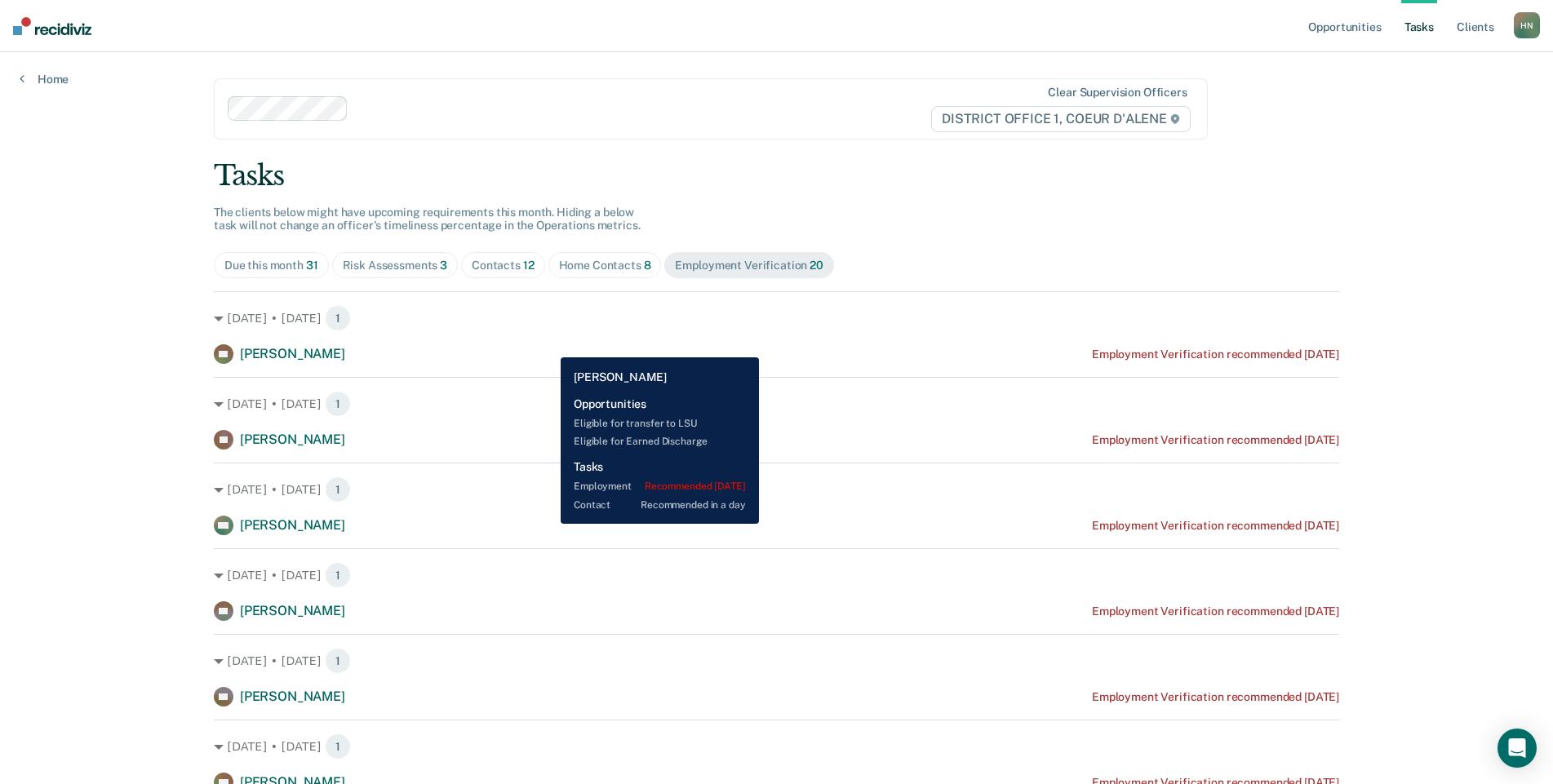
click at [548, 345] on div "SD [PERSON_NAME] Employment Verification recommended [DATE]" at bounding box center [776, 354] width 1125 height 20
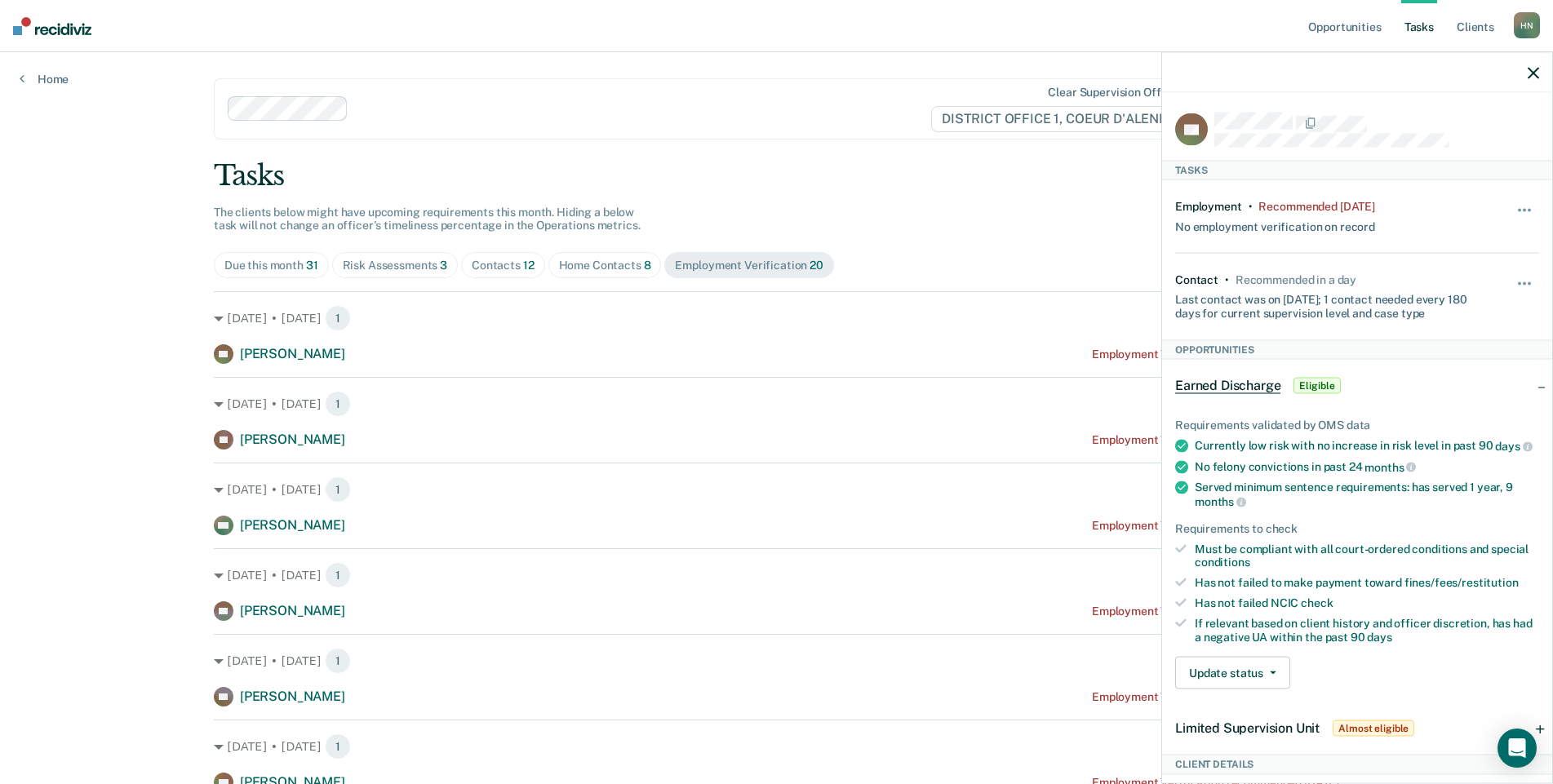
click at [1536, 71] on icon "button" at bounding box center [1532, 72] width 11 height 11
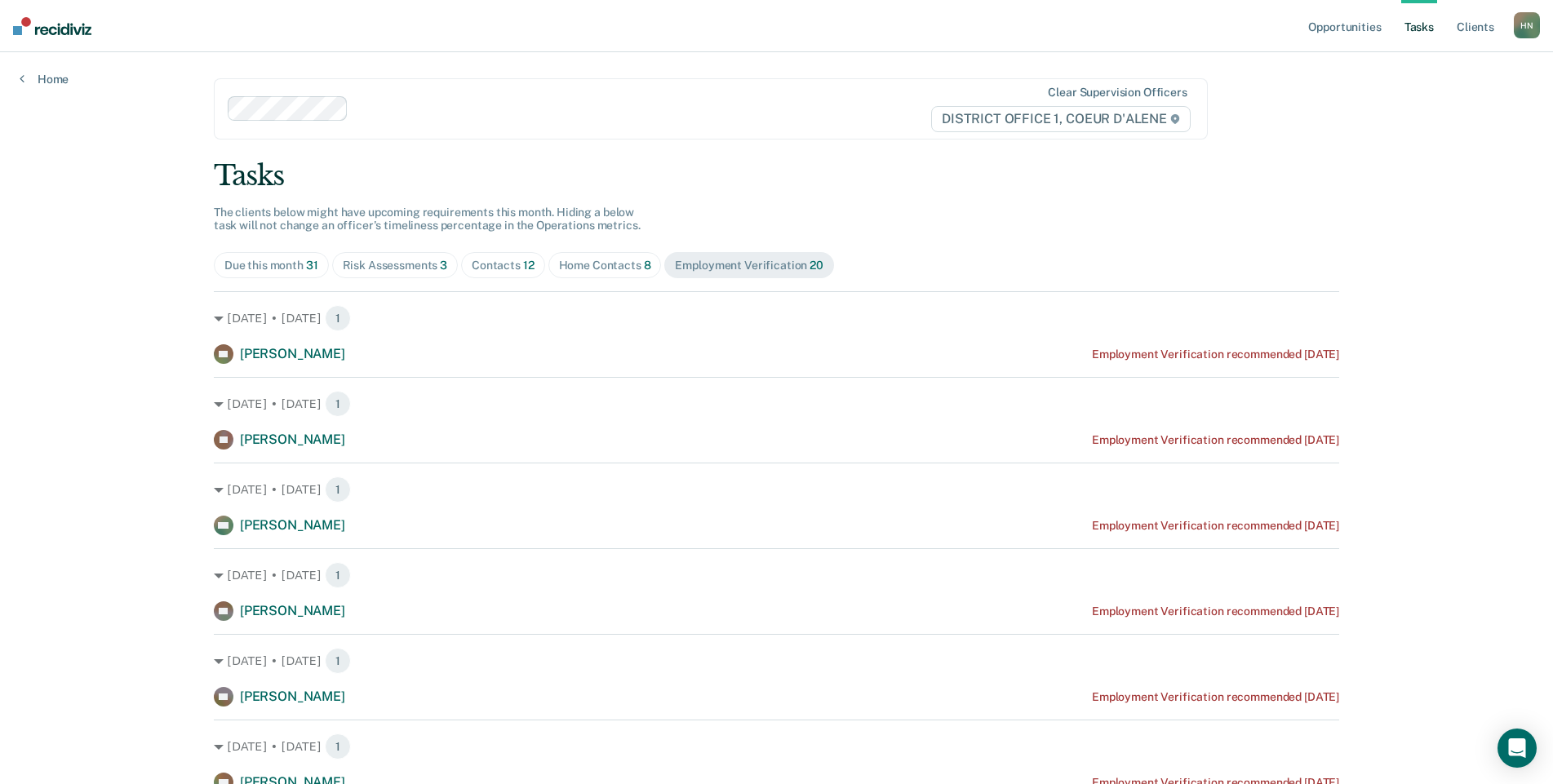
click at [831, 175] on div "Tasks" at bounding box center [776, 175] width 1125 height 34
click at [574, 263] on div "Home Contacts 8" at bounding box center [604, 265] width 93 height 14
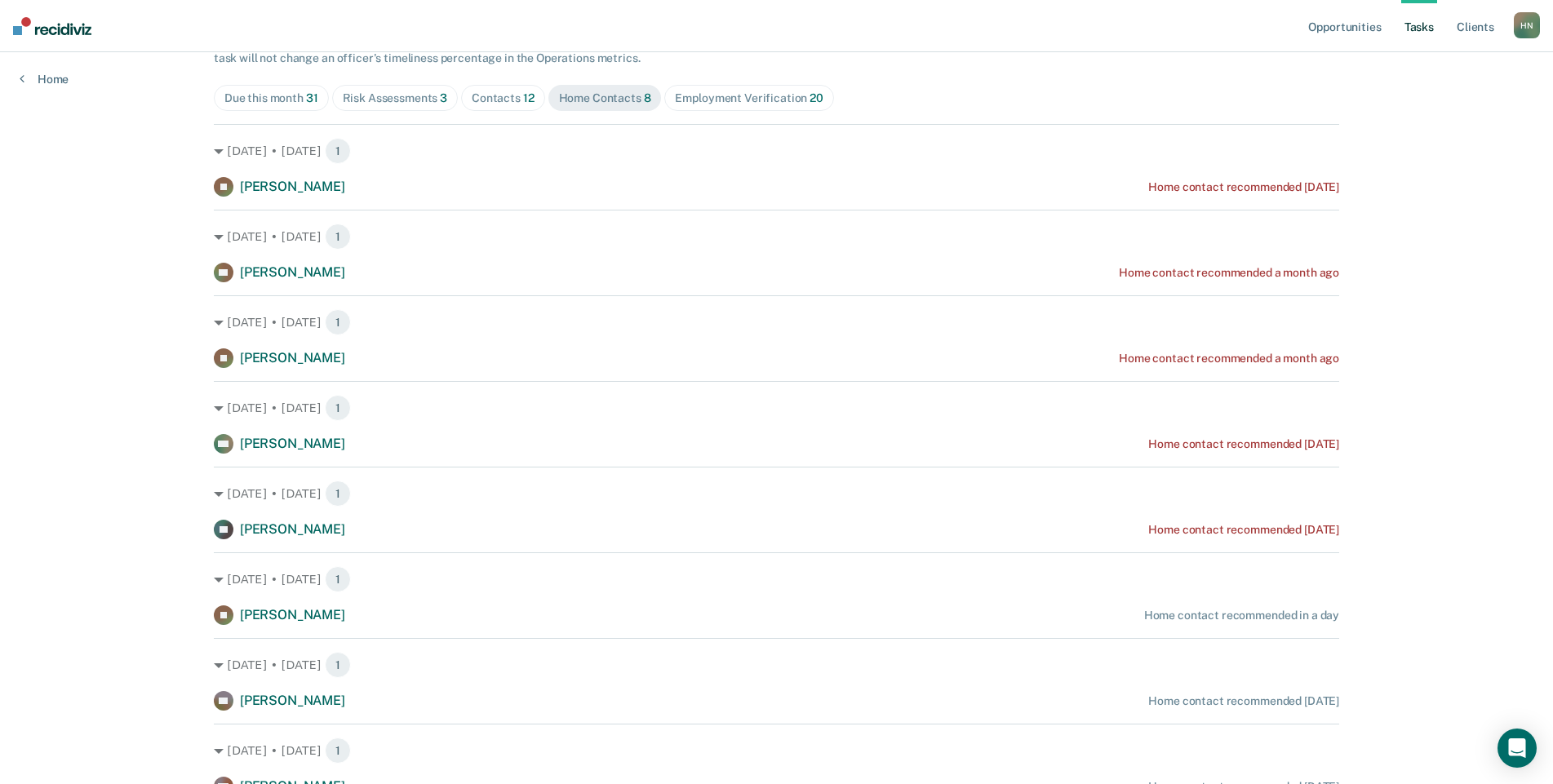
scroll to position [166, 0]
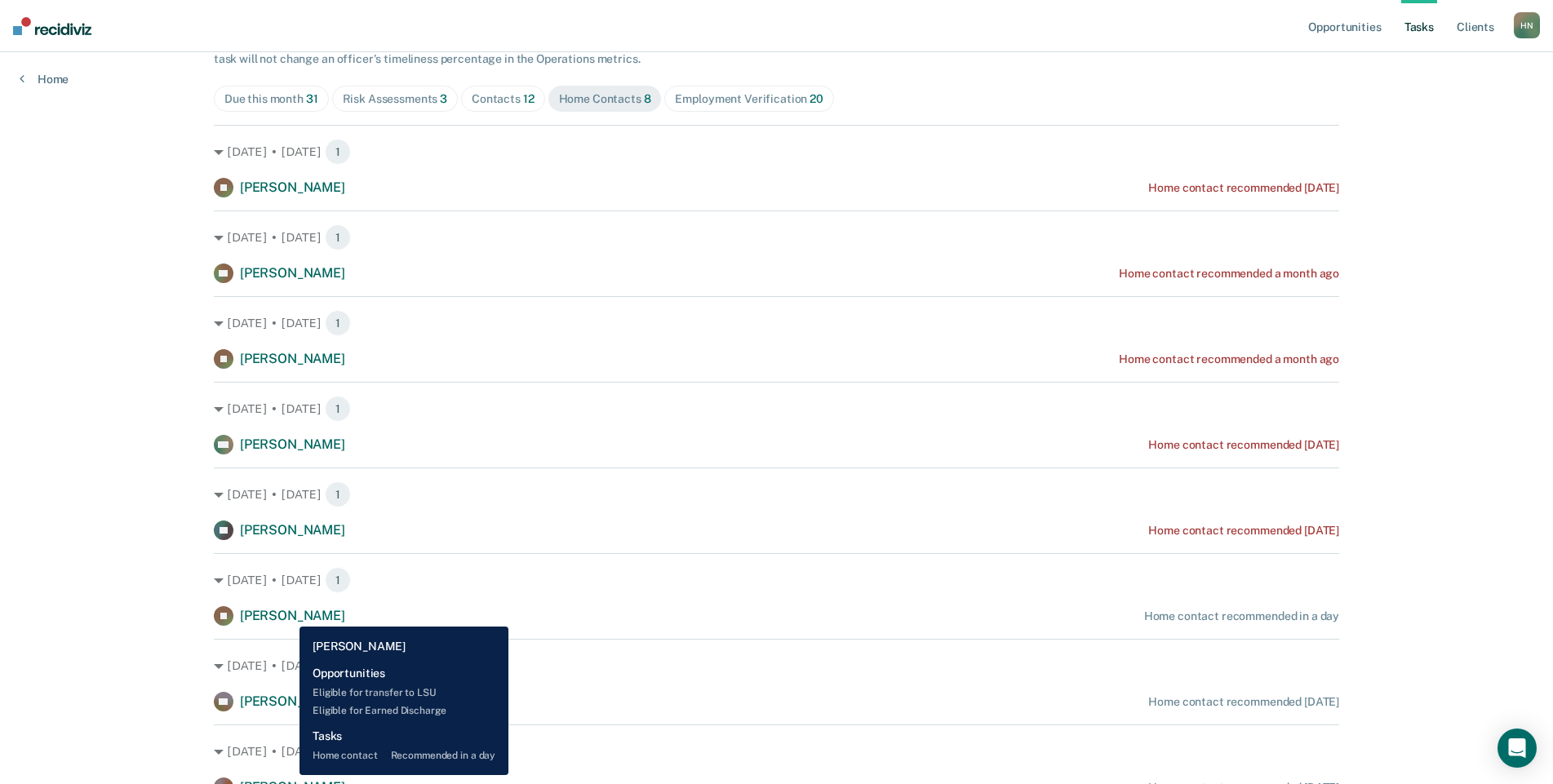
click at [287, 614] on span "[PERSON_NAME]" at bounding box center [292, 615] width 105 height 16
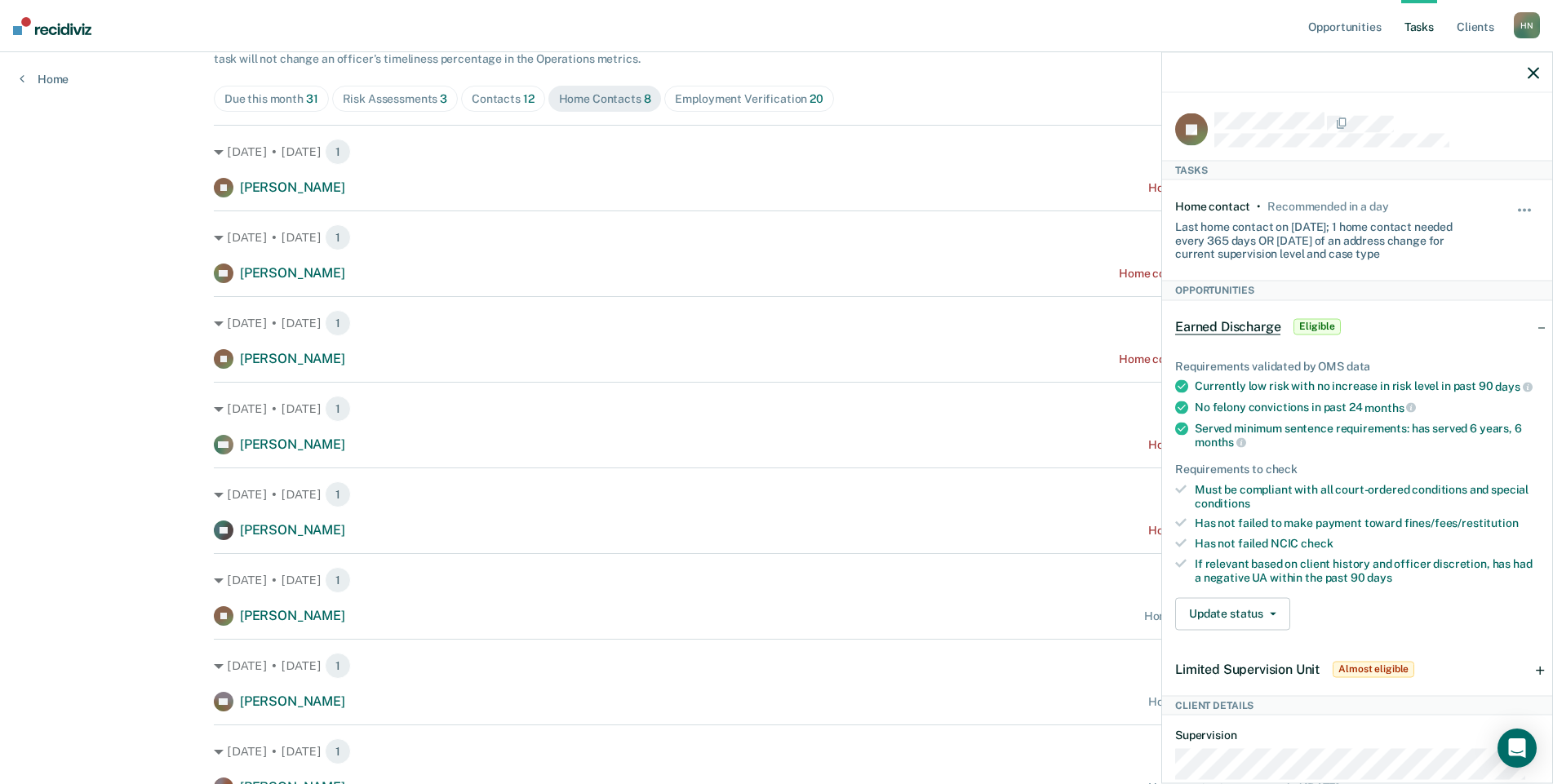
click at [1530, 72] on icon "button" at bounding box center [1532, 72] width 11 height 11
